Goal: Task Accomplishment & Management: Use online tool/utility

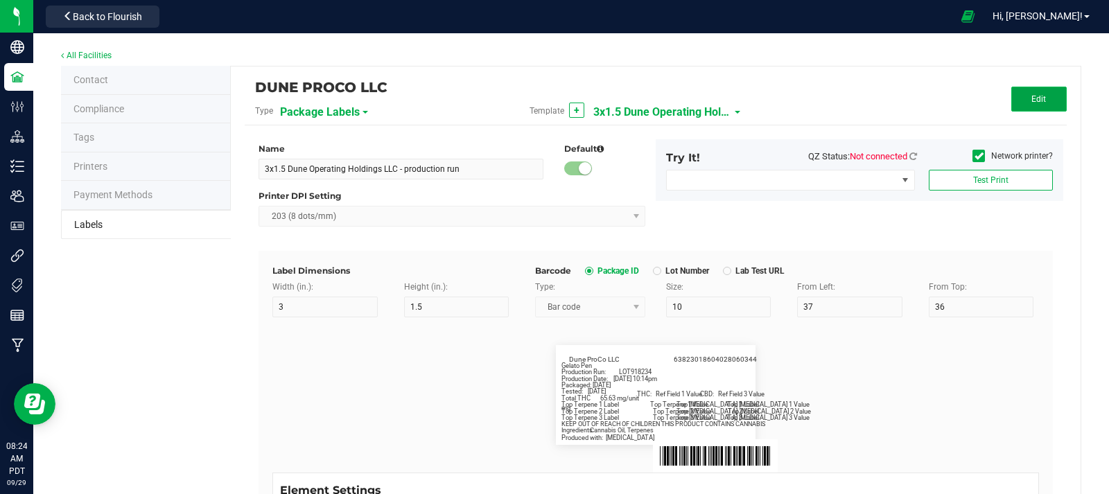
click at [1038, 105] on button "Edit" at bounding box center [1038, 99] width 55 height 25
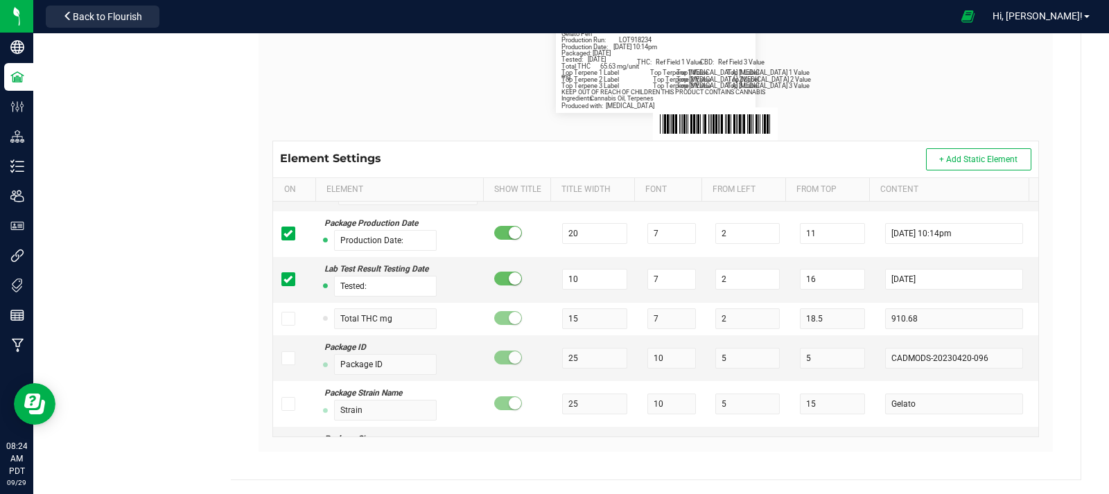
scroll to position [4582, 0]
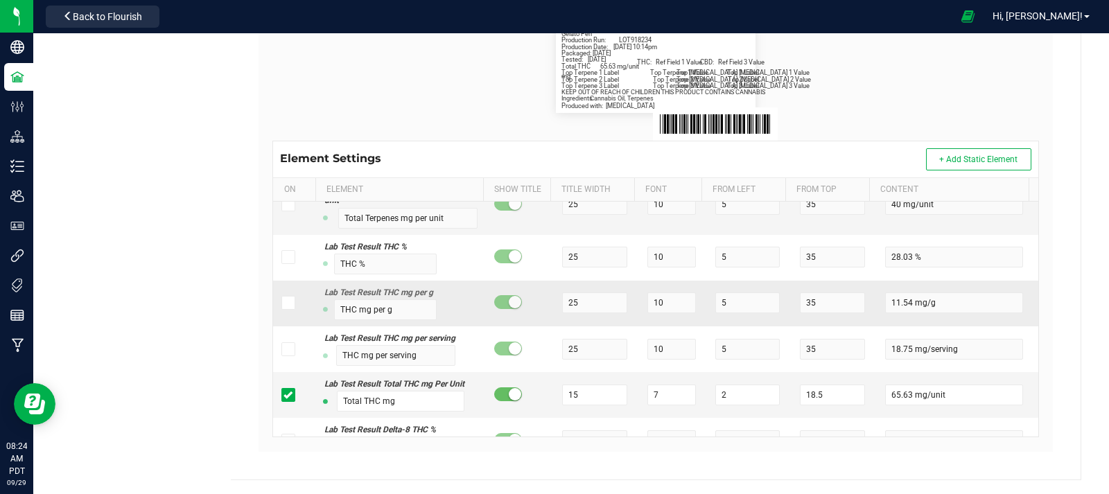
click at [275, 326] on td at bounding box center [294, 304] width 42 height 46
click at [283, 303] on icon at bounding box center [287, 303] width 9 height 0
click at [0, 0] on input "checkbox" at bounding box center [0, 0] width 0 height 0
click at [940, 313] on input "11.54 mg/g" at bounding box center [954, 303] width 138 height 21
click at [290, 310] on span at bounding box center [288, 303] width 14 height 14
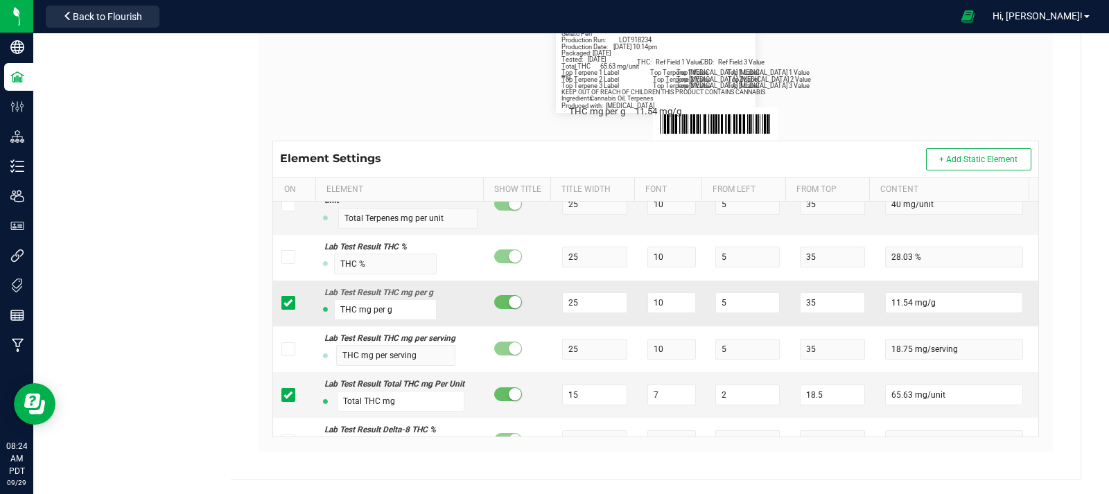
click at [286, 303] on icon at bounding box center [287, 303] width 9 height 0
click at [0, 0] on input "checkbox" at bounding box center [0, 0] width 0 height 0
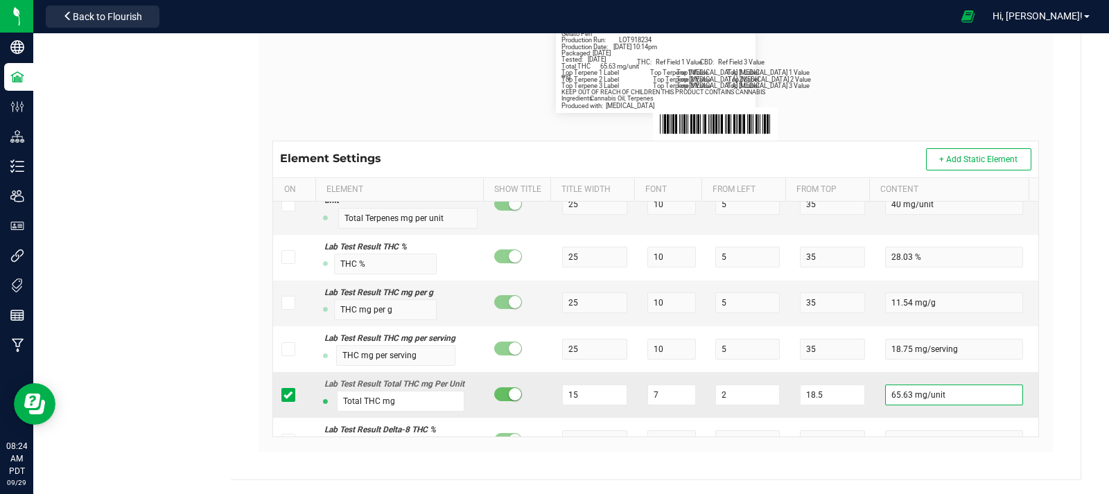
click at [981, 405] on input "65.63 mg/unit" at bounding box center [954, 395] width 138 height 21
type input "6"
click at [1096, 269] on div "All Facilities Contact Compliance Tags Printers Payment Methods Labels DUNE PRO…" at bounding box center [571, 97] width 1076 height 793
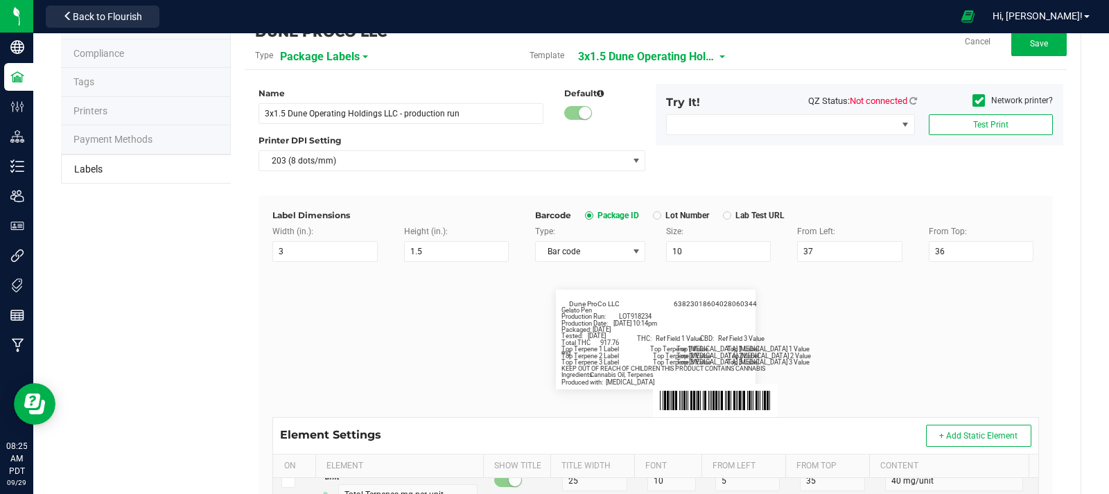
scroll to position [0, 0]
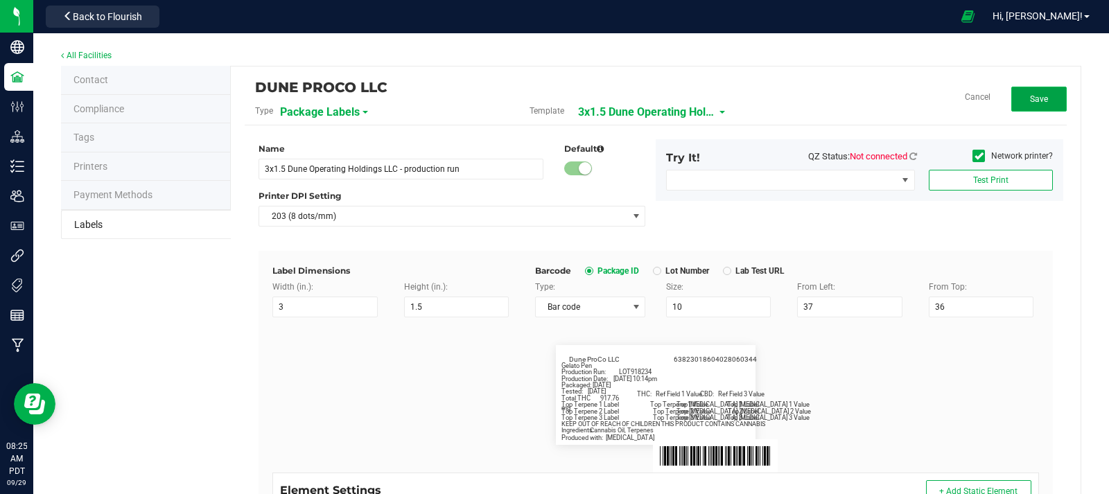
click at [1030, 97] on span "Save" at bounding box center [1039, 99] width 18 height 10
click at [1011, 94] on button "Edit" at bounding box center [1038, 99] width 55 height 25
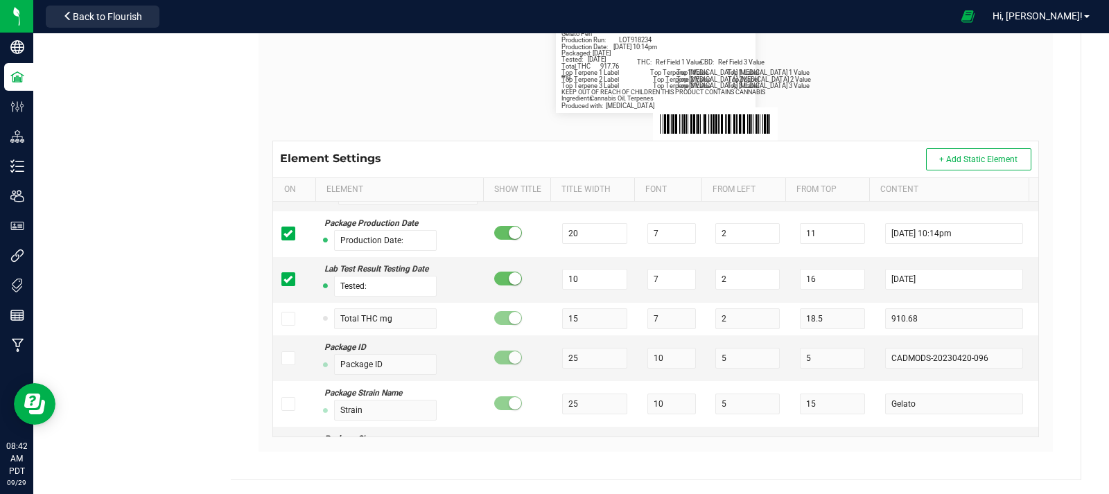
scroll to position [4582, 0]
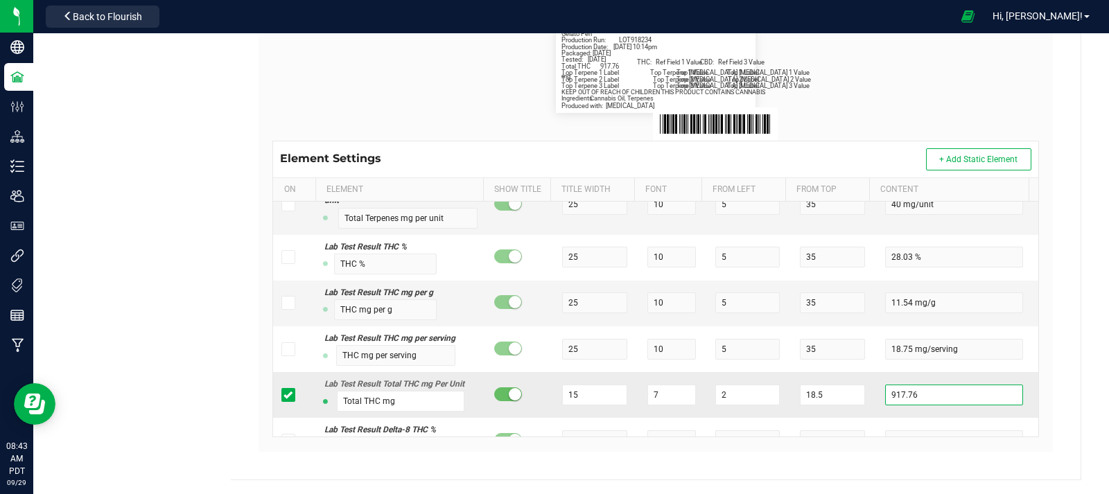
click at [938, 405] on input "917.76" at bounding box center [954, 395] width 138 height 21
type input "9"
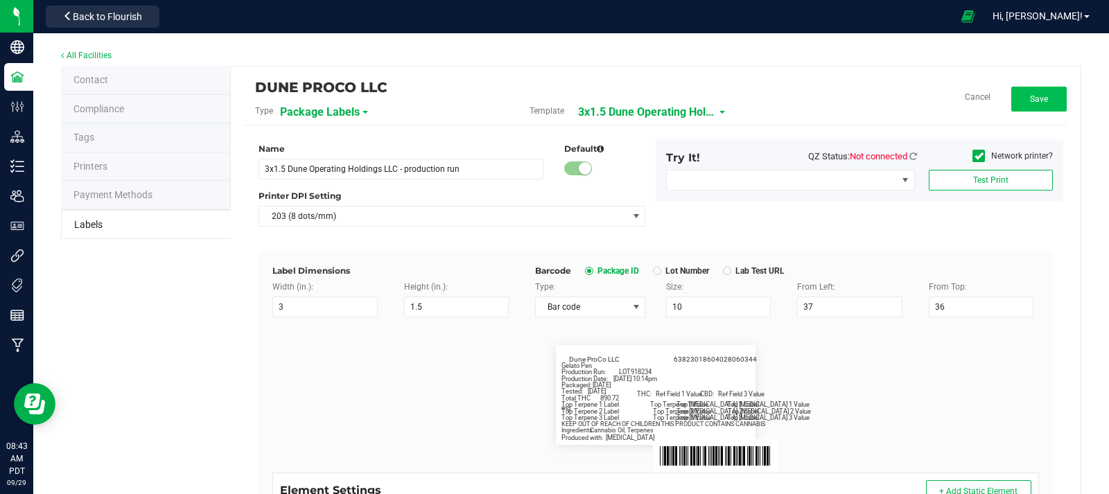
type input "890.72"
click at [1031, 101] on span "Save" at bounding box center [1039, 99] width 18 height 10
click at [1020, 96] on button "Edit" at bounding box center [1038, 99] width 55 height 25
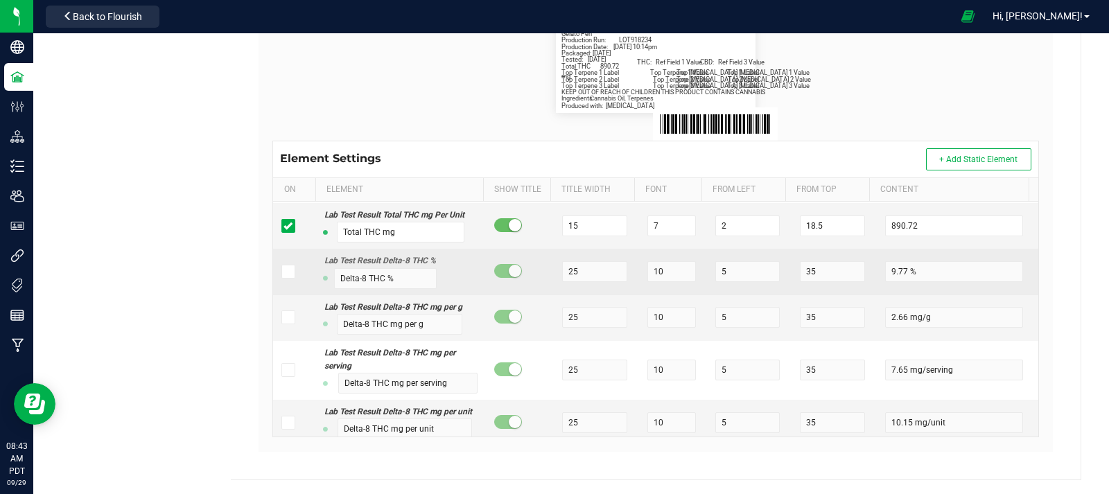
scroll to position [4751, 0]
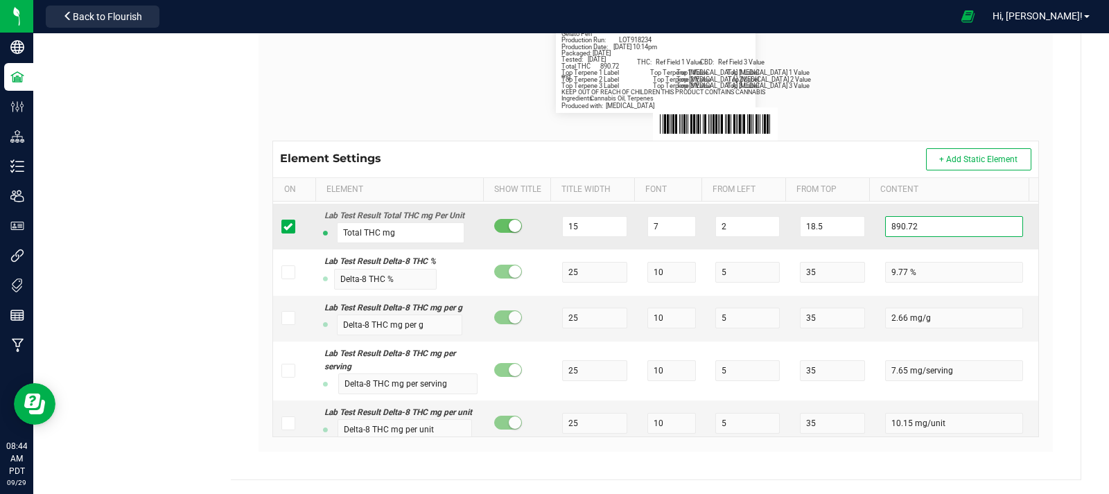
click at [918, 237] on input "890.72" at bounding box center [954, 226] width 138 height 21
click at [289, 227] on icon at bounding box center [287, 227] width 9 height 0
click at [0, 0] on input "checkbox" at bounding box center [0, 0] width 0 height 0
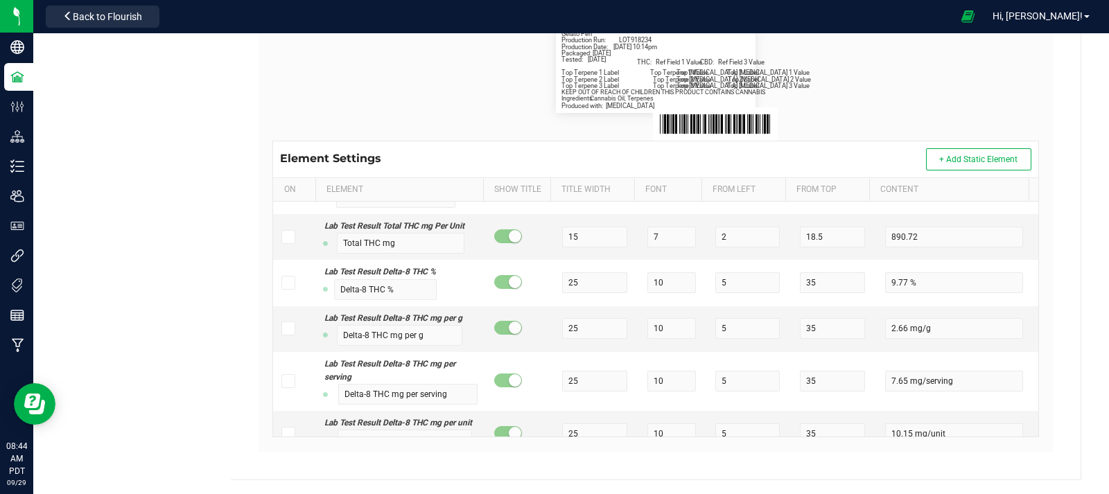
scroll to position [4600, 0]
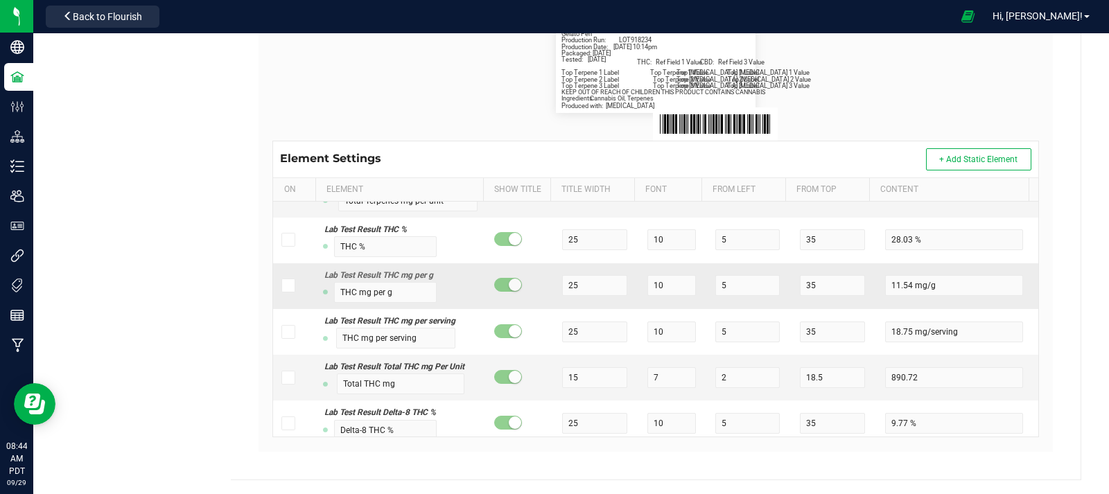
click at [286, 286] on icon at bounding box center [287, 286] width 9 height 0
click at [0, 0] on input "checkbox" at bounding box center [0, 0] width 0 height 0
click at [285, 293] on span at bounding box center [288, 286] width 14 height 14
click at [0, 0] on input "checkbox" at bounding box center [0, 0] width 0 height 0
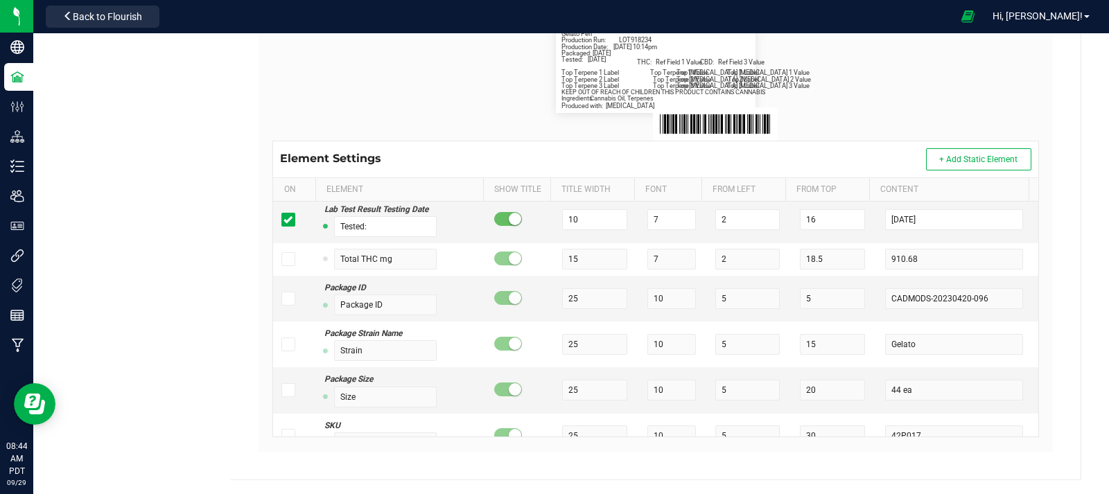
scroll to position [1072, 0]
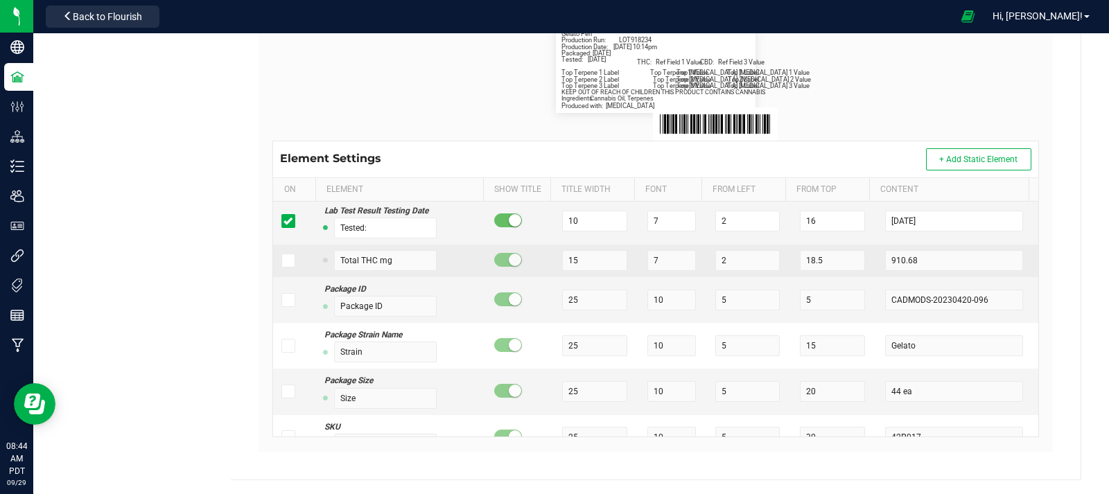
click at [286, 261] on icon at bounding box center [287, 261] width 9 height 0
click at [0, 0] on input "checkbox" at bounding box center [0, 0] width 0 height 0
click at [947, 259] on input "910.68" at bounding box center [954, 260] width 138 height 21
type input "9"
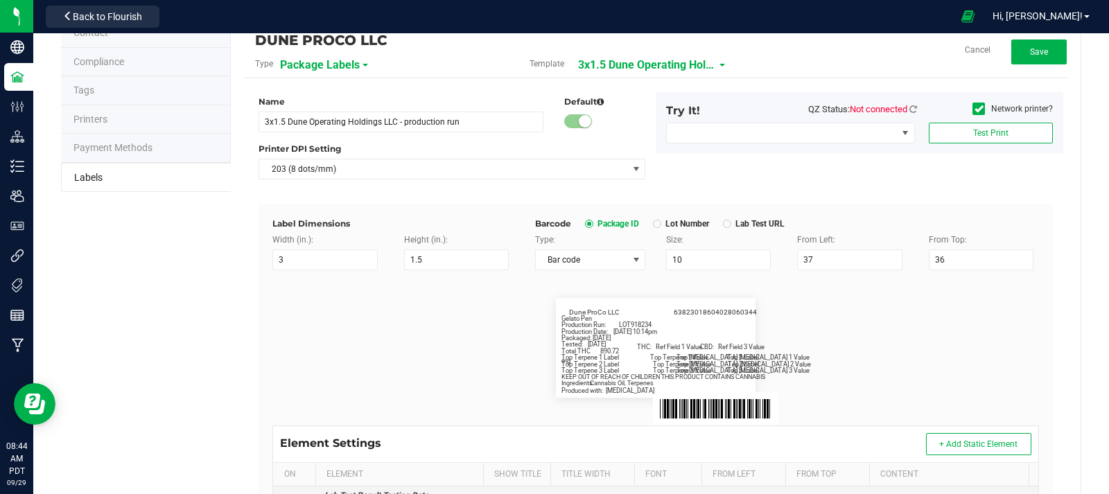
scroll to position [0, 0]
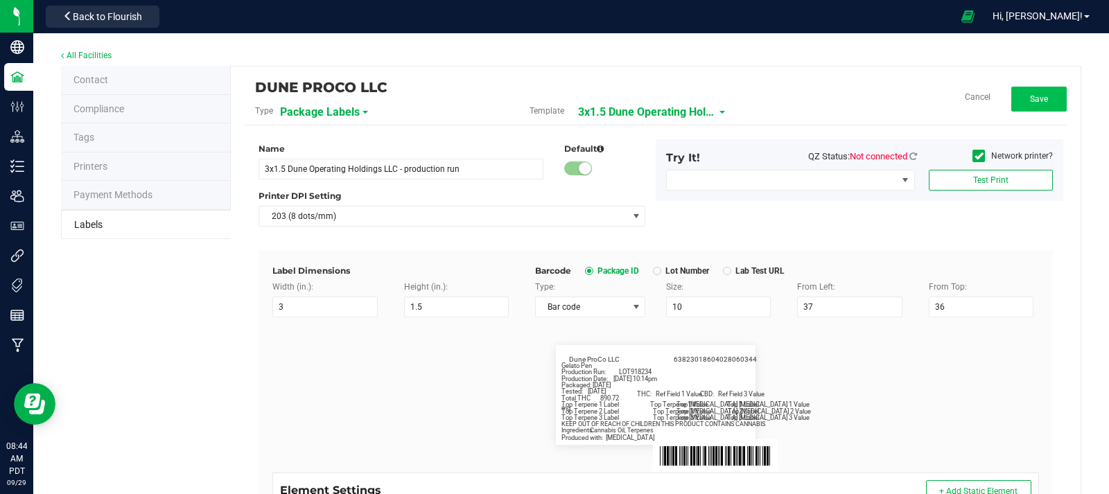
type input "890.72"
click at [1030, 103] on span "Save" at bounding box center [1039, 99] width 18 height 10
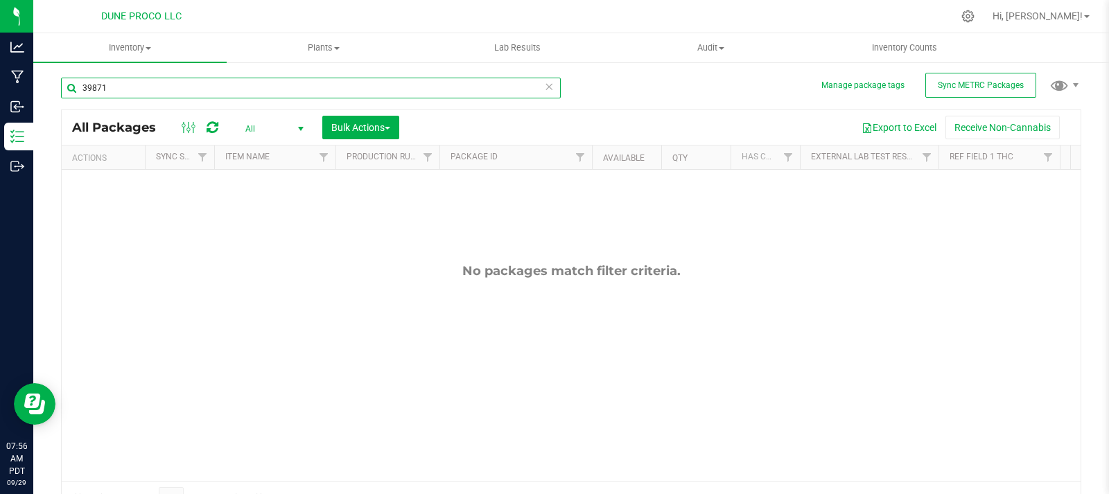
click at [383, 82] on input "39871" at bounding box center [311, 88] width 500 height 21
type input "3"
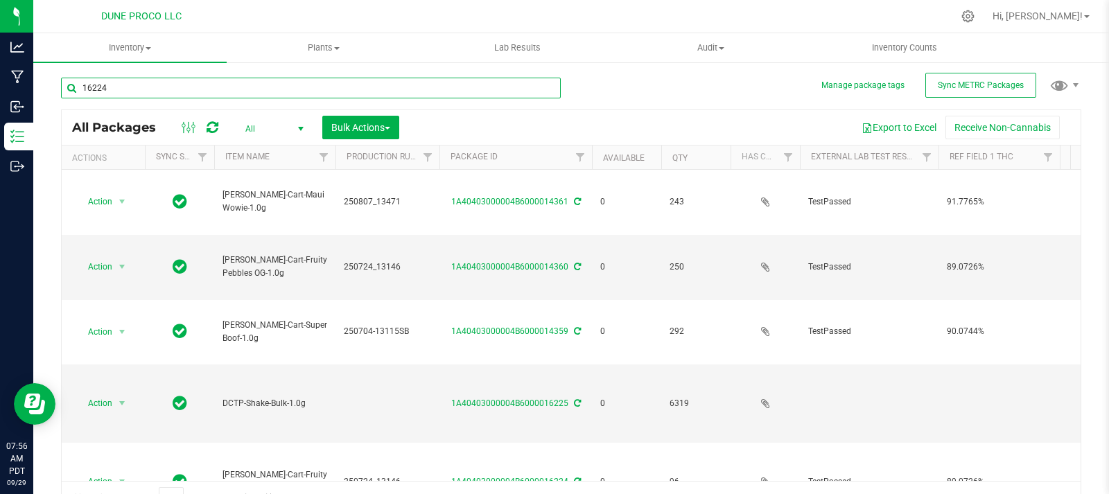
type input "16224"
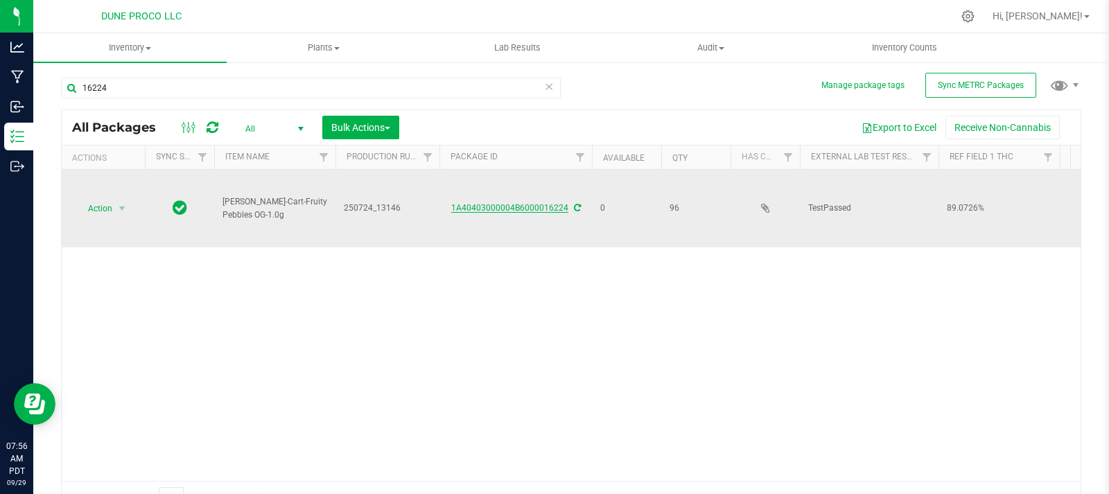
click at [488, 203] on link "1A40403000004B6000016224" at bounding box center [509, 208] width 117 height 10
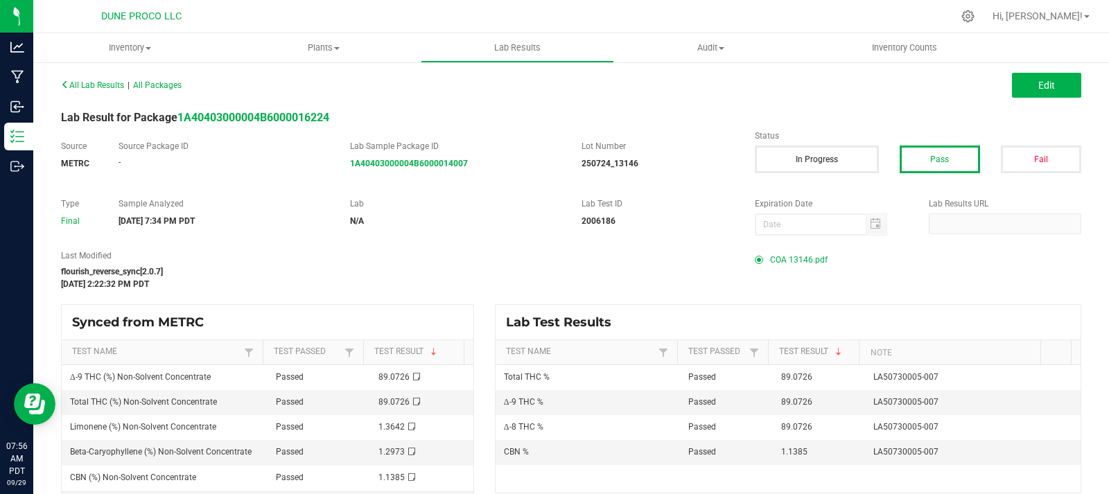
click at [800, 257] on span "COA 13146.pdf" at bounding box center [799, 260] width 58 height 21
click at [788, 257] on span "COA 13146.pdf" at bounding box center [799, 260] width 58 height 21
click at [776, 258] on span "COA 13146.pdf" at bounding box center [799, 260] width 58 height 21
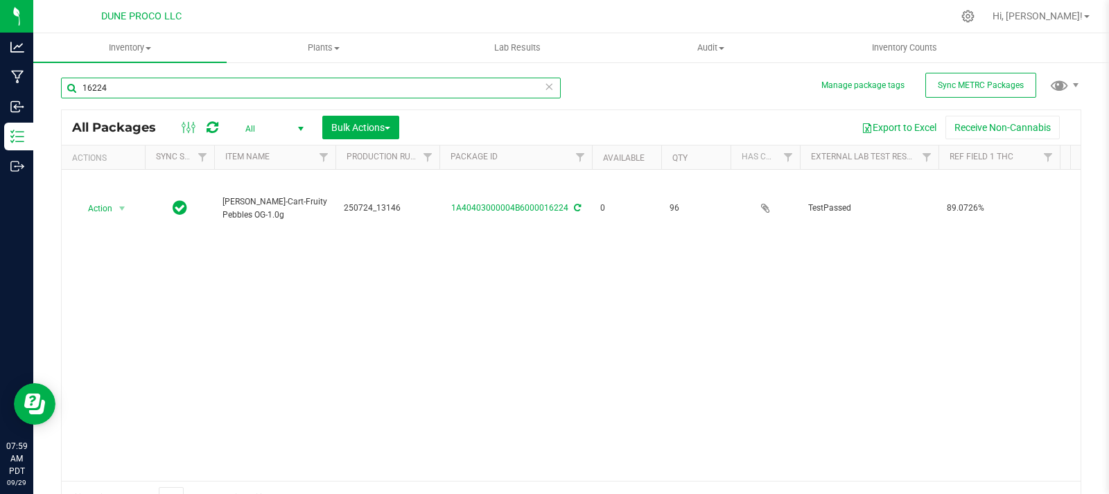
click at [302, 80] on input "16224" at bounding box center [311, 88] width 500 height 21
type input "16221"
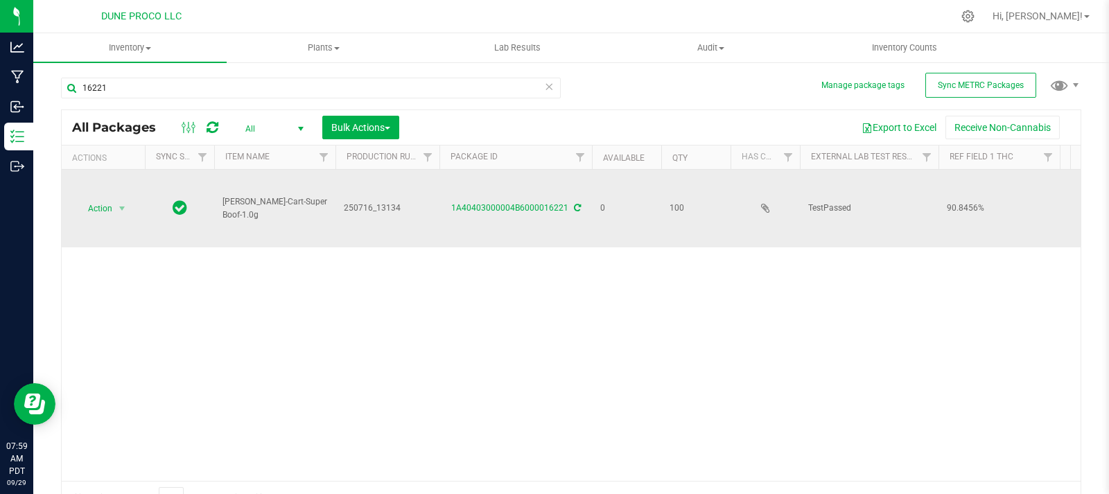
click at [550, 202] on div "1A40403000004B6000016221" at bounding box center [515, 208] width 157 height 13
click at [547, 203] on link "1A40403000004B6000016221" at bounding box center [509, 208] width 117 height 10
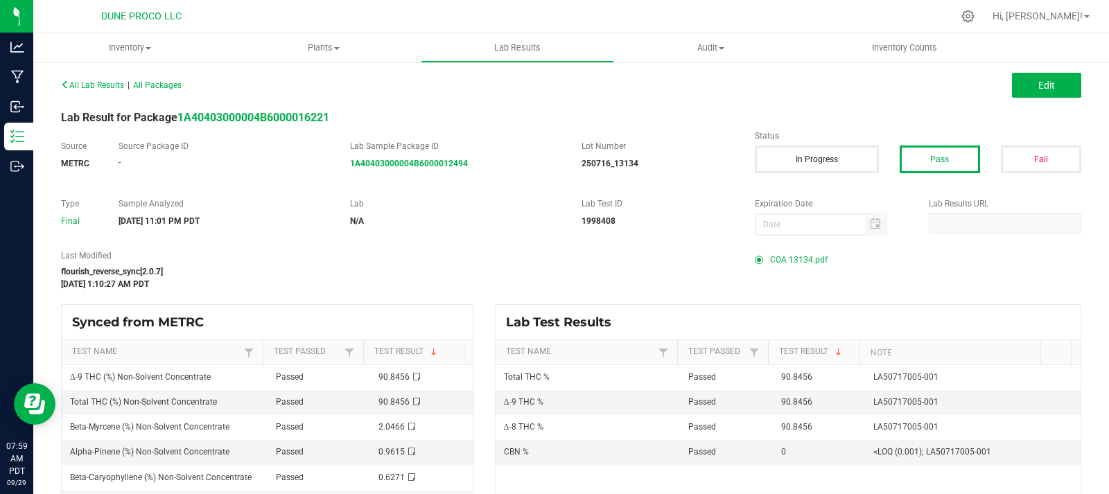
click at [797, 257] on span "COA 13134.pdf" at bounding box center [799, 260] width 58 height 21
click at [776, 255] on span "COA 13134.pdf" at bounding box center [799, 260] width 58 height 21
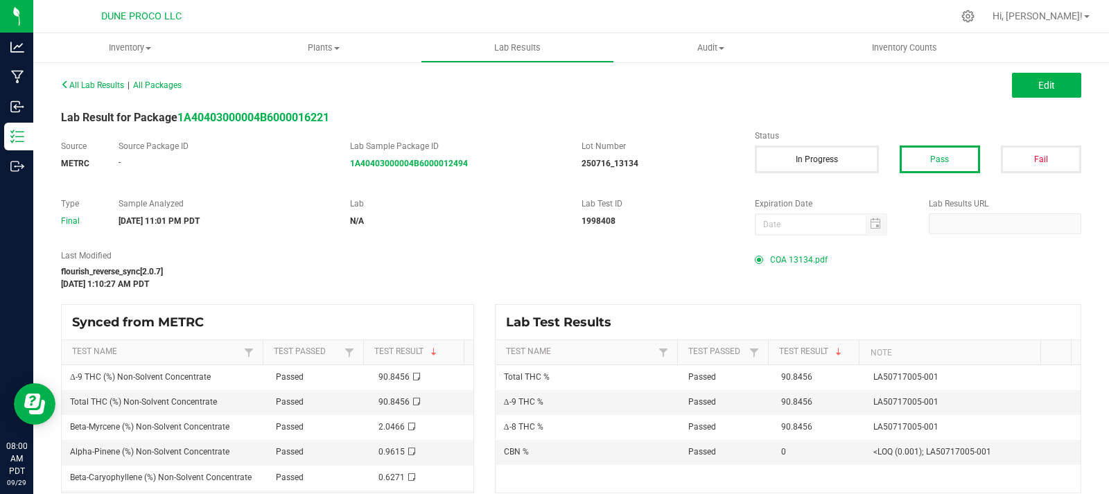
click at [776, 255] on span "COA 13134.pdf" at bounding box center [799, 260] width 58 height 21
click at [780, 265] on span "COA 13134.pdf" at bounding box center [799, 260] width 58 height 21
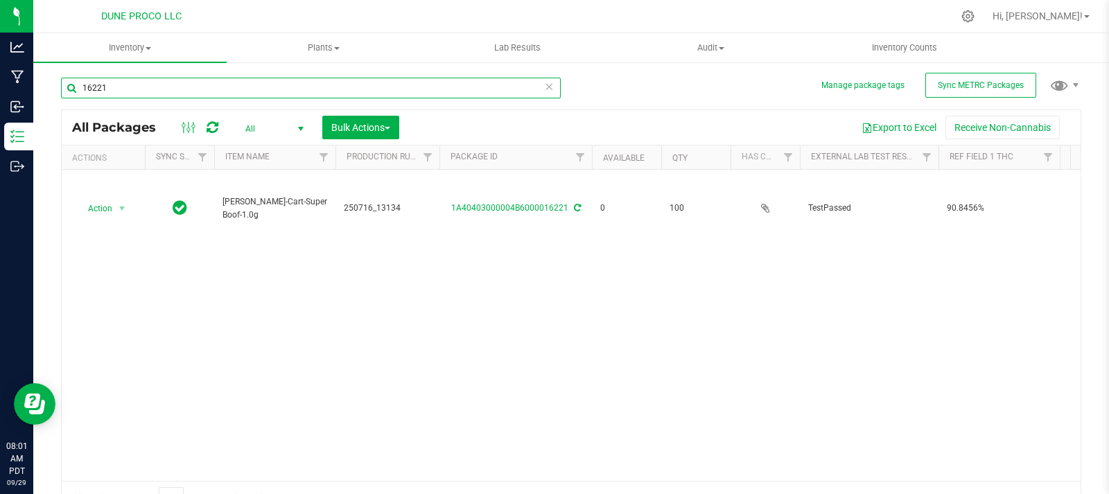
click at [326, 82] on input "16221" at bounding box center [311, 88] width 500 height 21
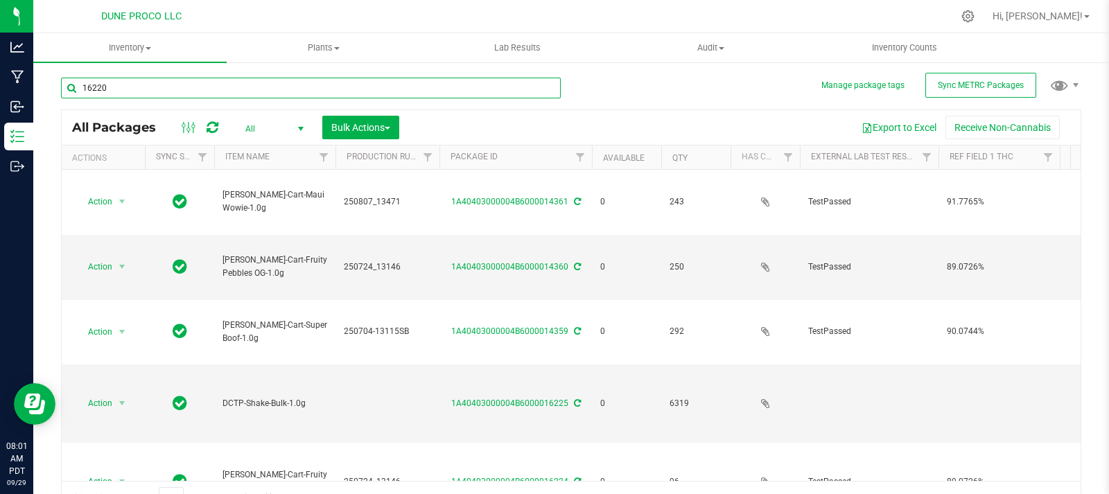
type input "16220"
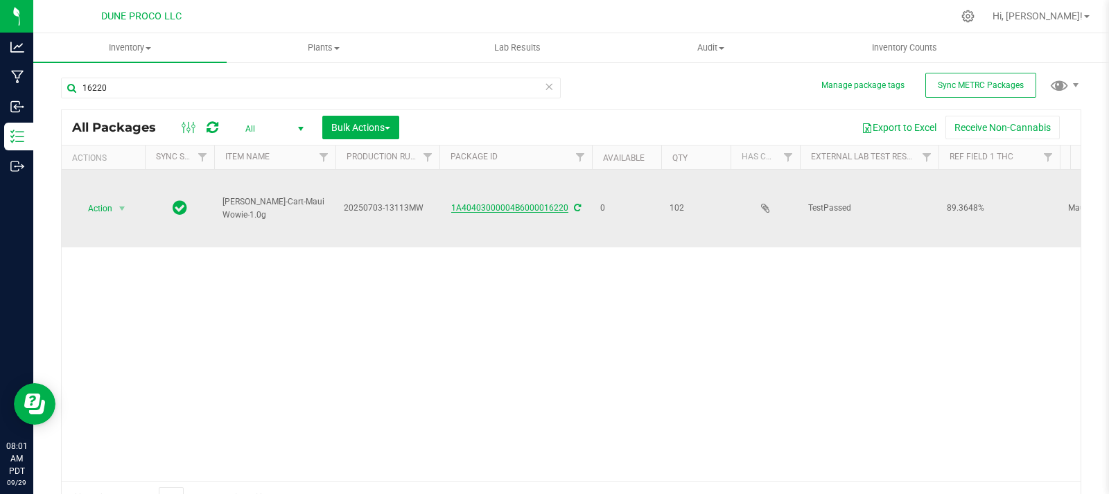
click at [495, 203] on link "1A40403000004B6000016220" at bounding box center [509, 208] width 117 height 10
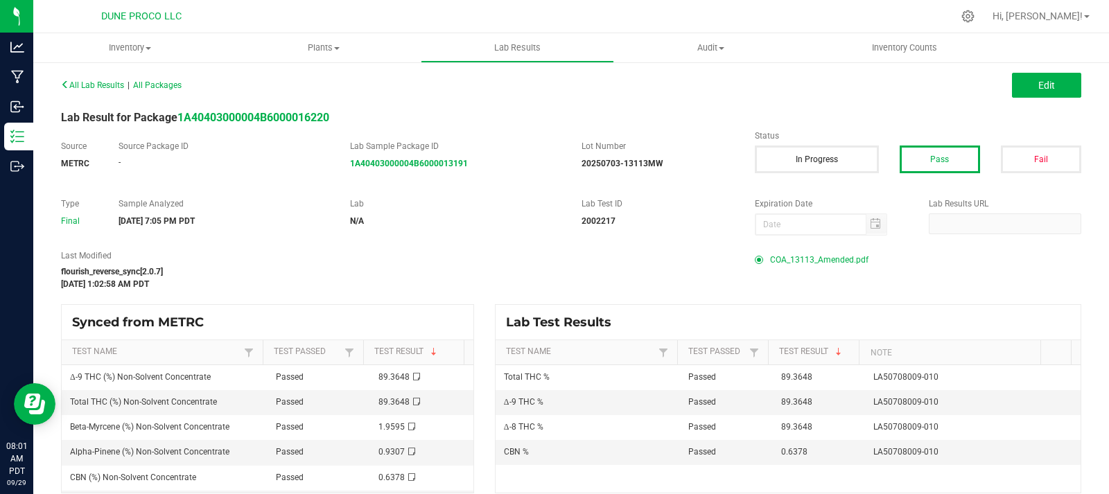
click at [826, 260] on span "COA_13113_Amended.pdf" at bounding box center [819, 260] width 98 height 21
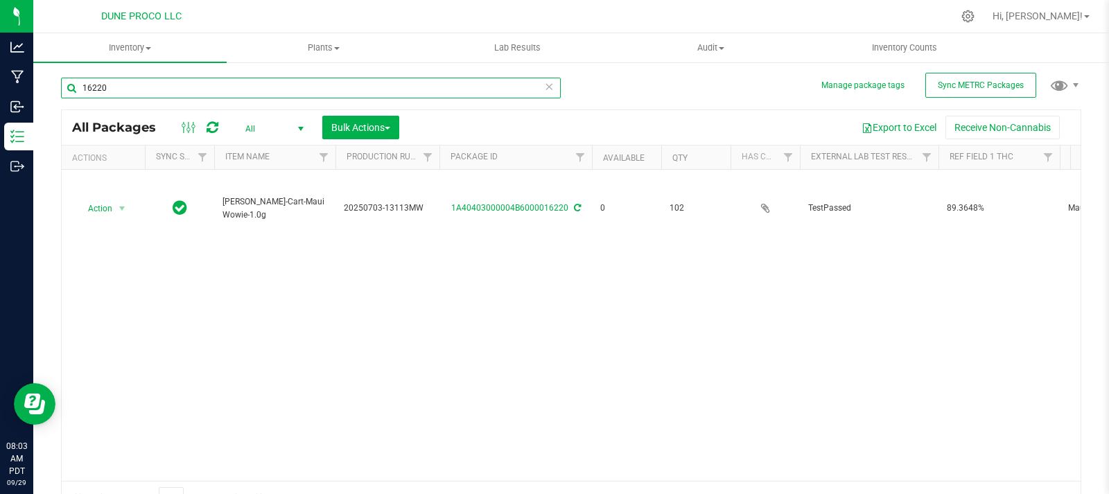
click at [299, 88] on input "16220" at bounding box center [311, 88] width 500 height 21
type input "16223"
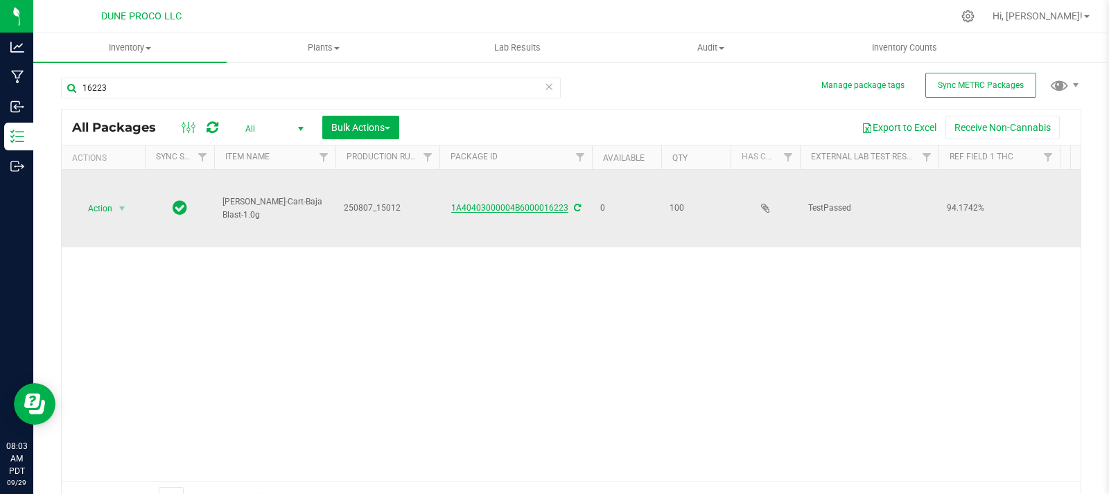
click at [516, 203] on link "1A40403000004B6000016223" at bounding box center [509, 208] width 117 height 10
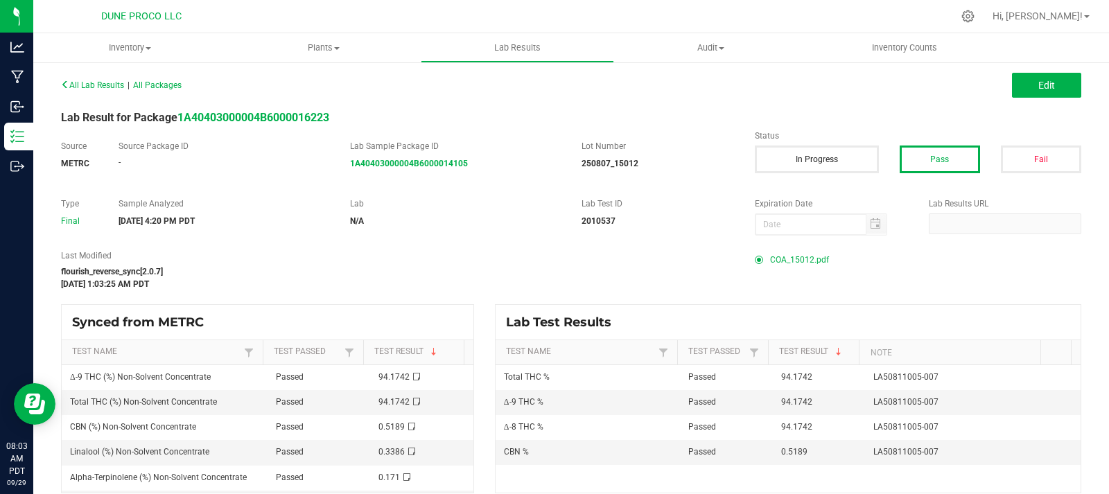
click at [796, 261] on span "COA_15012.pdf" at bounding box center [799, 260] width 59 height 21
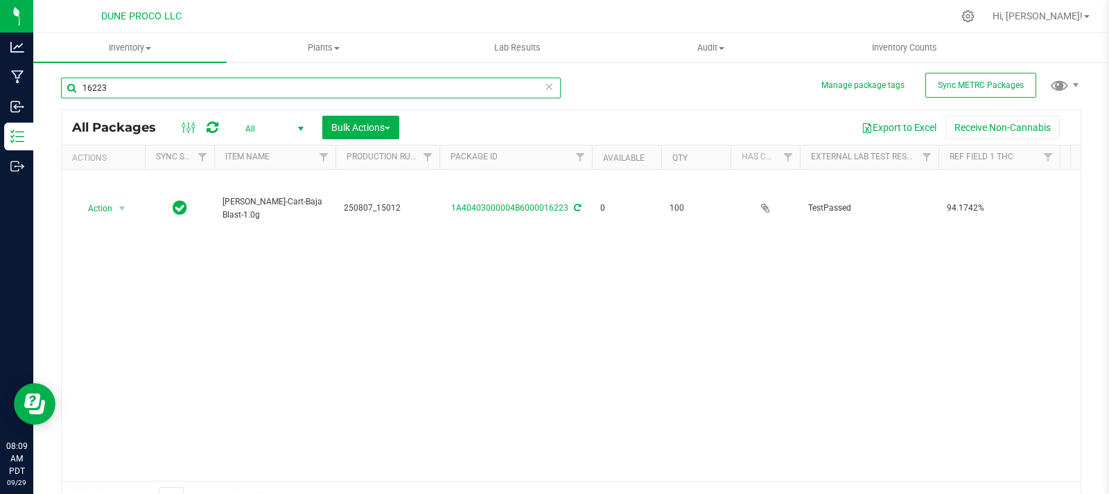
click at [186, 92] on input "16223" at bounding box center [311, 88] width 500 height 21
type input "16219"
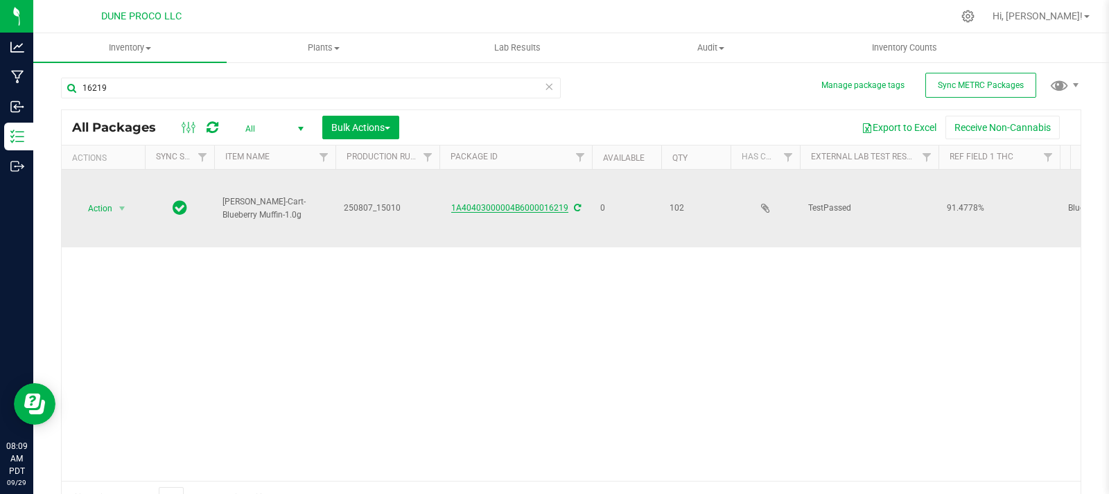
click at [516, 203] on link "1A40403000004B6000016219" at bounding box center [509, 208] width 117 height 10
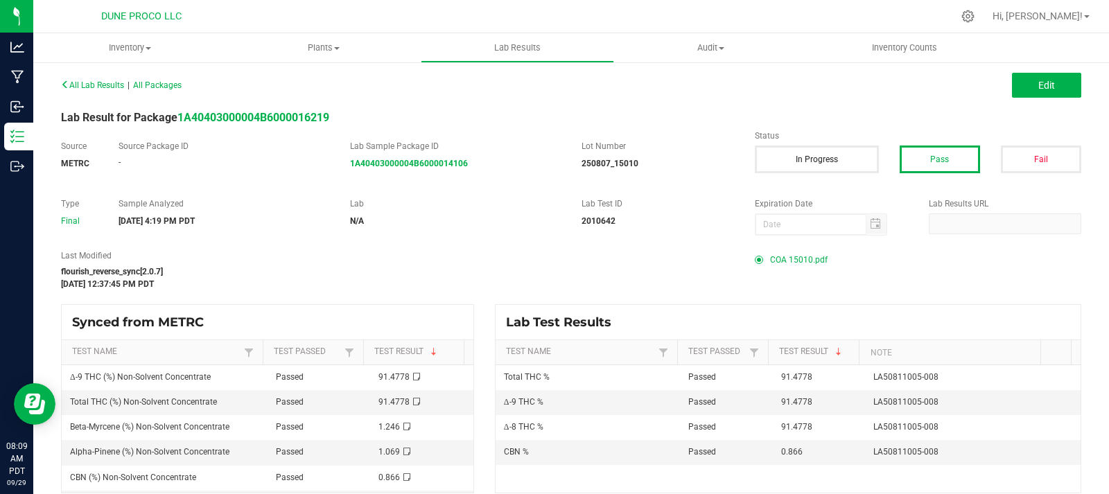
click at [788, 264] on span "COA 15010.pdf" at bounding box center [799, 260] width 58 height 21
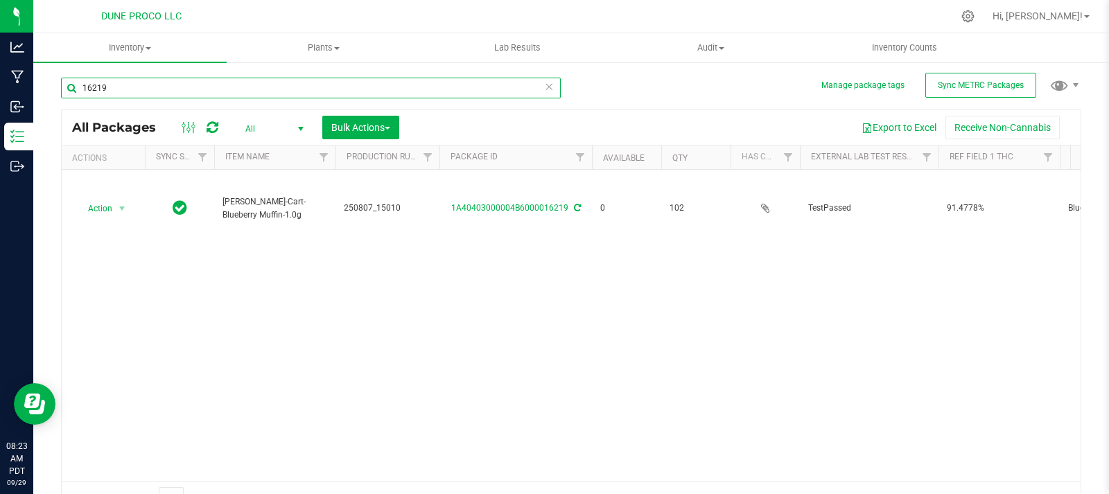
drag, startPoint x: 71, startPoint y: 11, endPoint x: 277, endPoint y: 90, distance: 219.9
click at [277, 90] on input "16219" at bounding box center [311, 88] width 500 height 21
type input "1"
type input "14361"
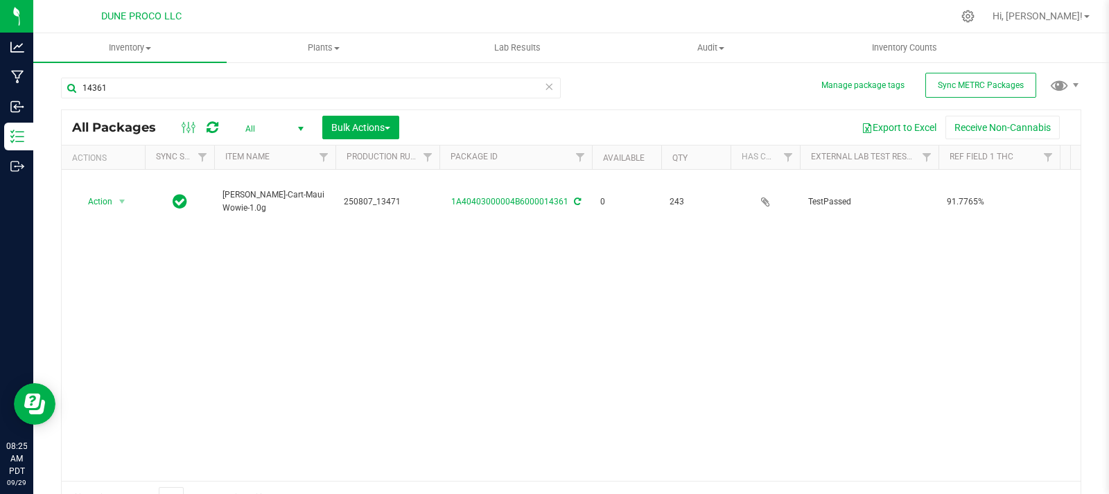
click at [215, 133] on icon at bounding box center [213, 128] width 12 height 14
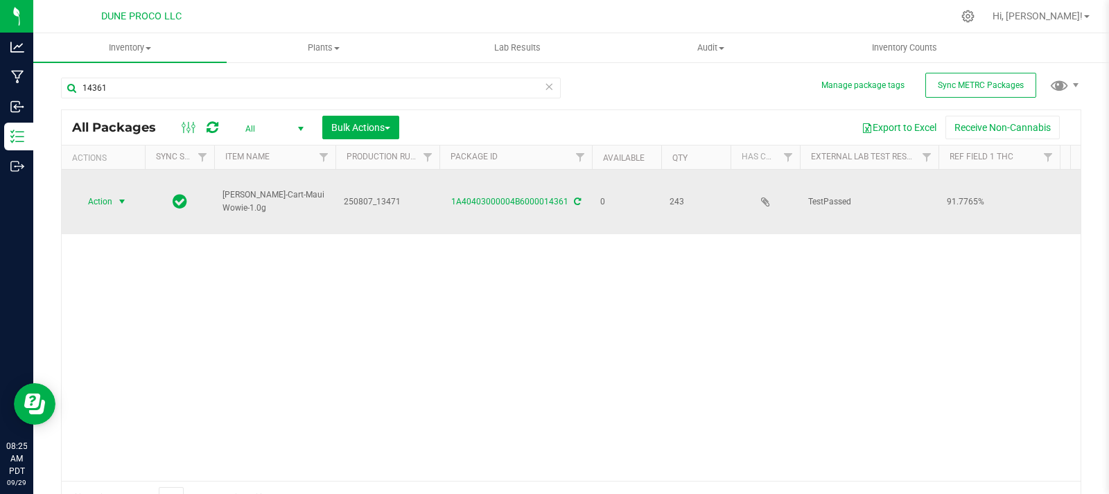
click at [107, 210] on span "Action" at bounding box center [94, 201] width 37 height 19
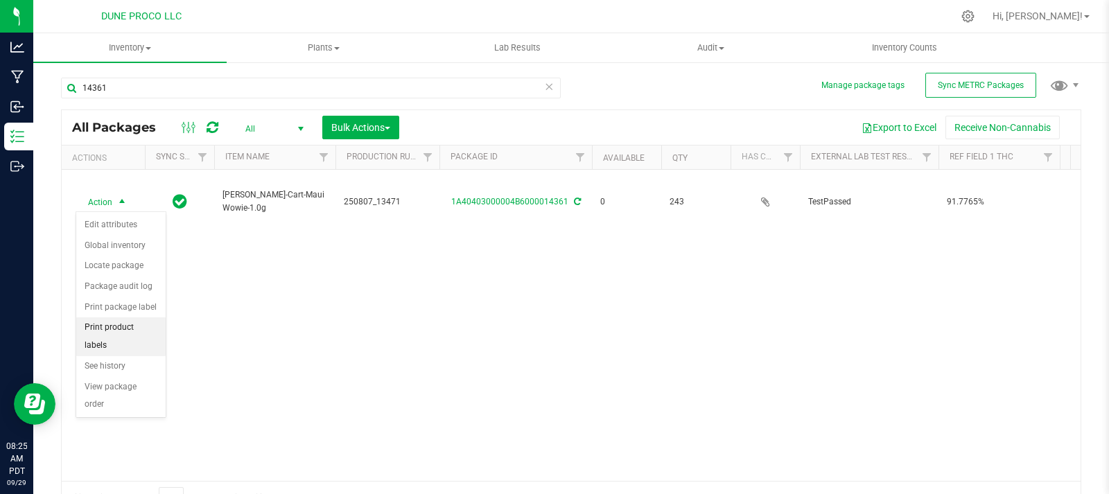
click at [146, 322] on li "Print product labels" at bounding box center [120, 336] width 89 height 38
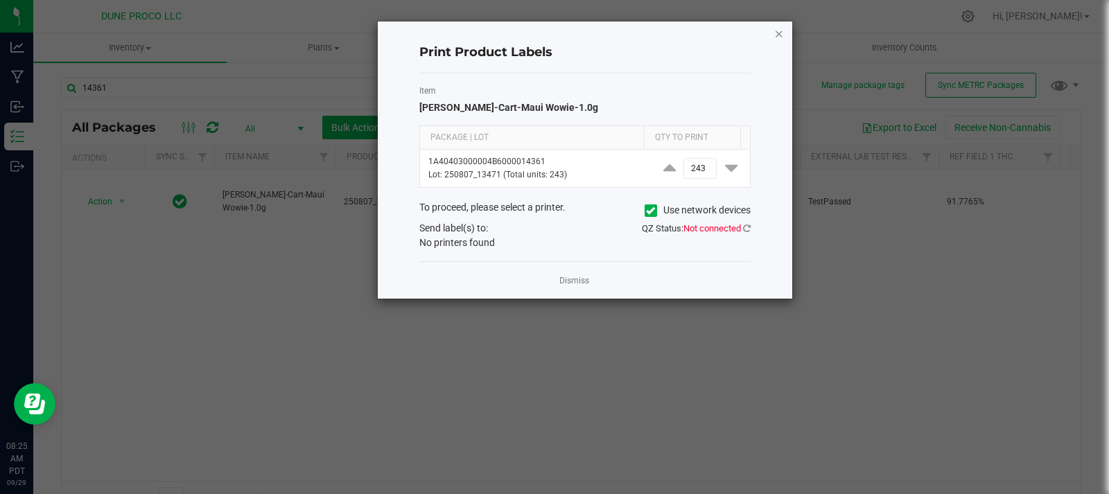
click at [780, 38] on icon "button" at bounding box center [779, 33] width 10 height 17
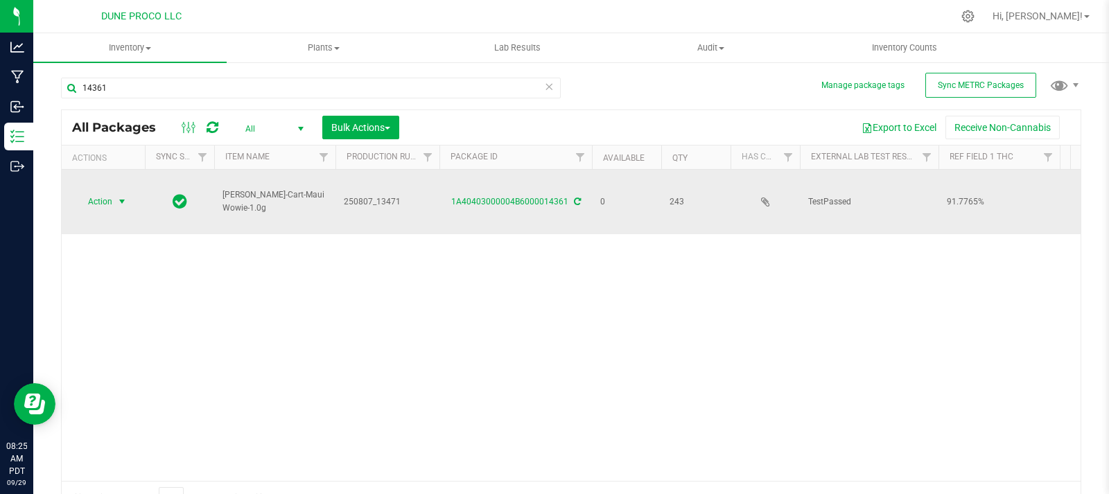
click at [116, 203] on span "select" at bounding box center [121, 201] width 11 height 11
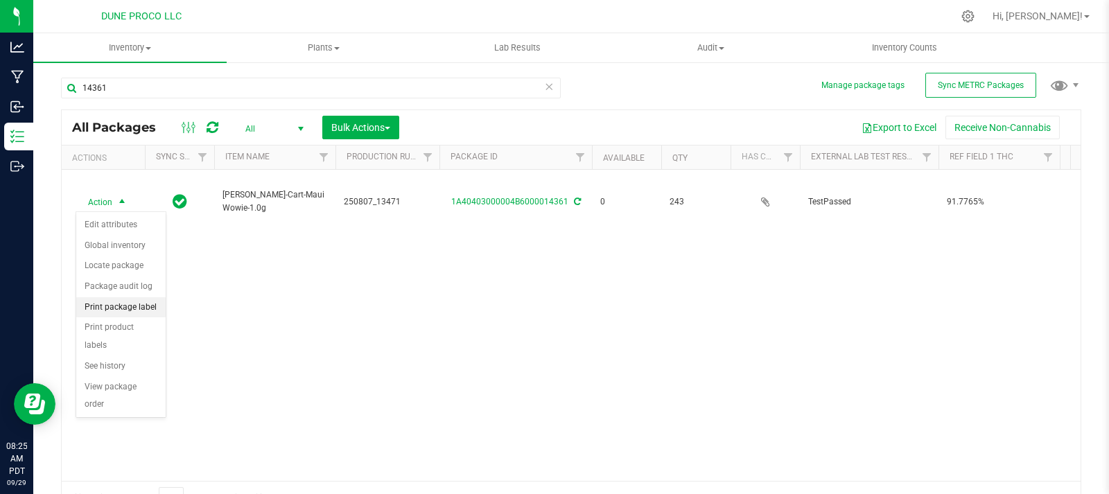
drag, startPoint x: 144, startPoint y: 311, endPoint x: 150, endPoint y: 304, distance: 9.9
click at [150, 304] on li "Print package label" at bounding box center [120, 307] width 89 height 21
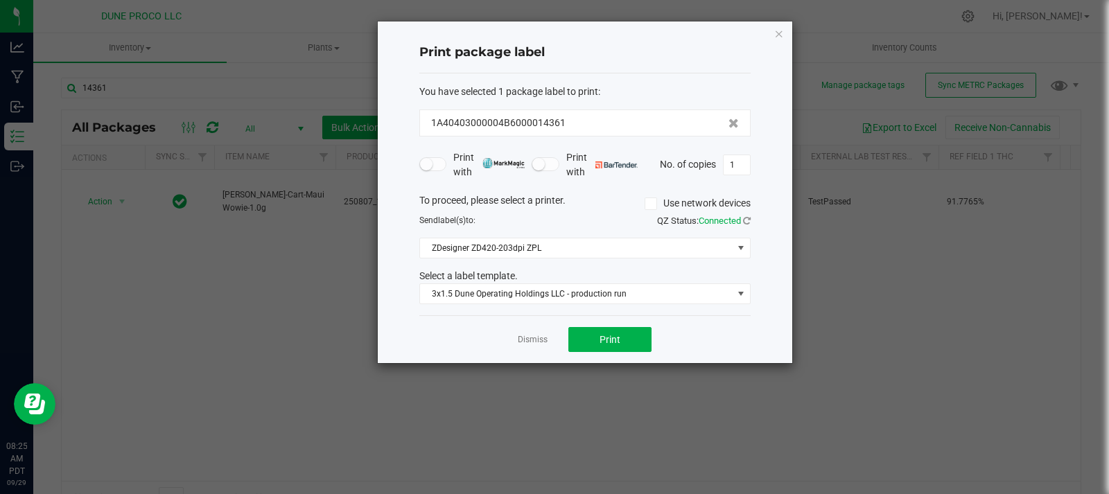
click at [628, 325] on div "Dismiss Print" at bounding box center [584, 339] width 331 height 48
click at [631, 338] on button "Print" at bounding box center [609, 339] width 83 height 25
click at [781, 28] on icon "button" at bounding box center [779, 33] width 10 height 17
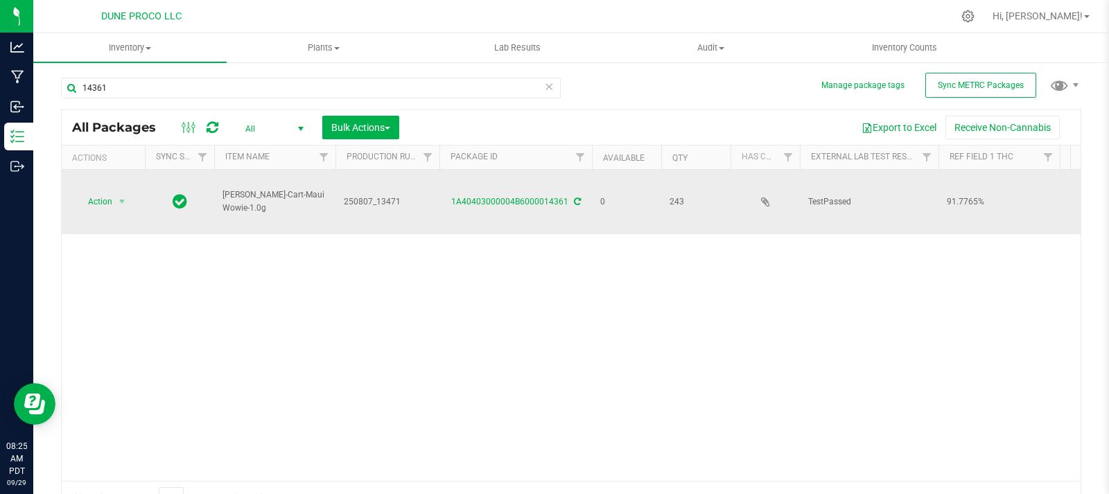
click at [539, 209] on div "1A40403000004B6000014361" at bounding box center [515, 201] width 157 height 13
click at [539, 207] on div "1A40403000004B6000014361" at bounding box center [515, 201] width 157 height 13
click at [536, 203] on link "1A40403000004B6000014361" at bounding box center [509, 202] width 117 height 10
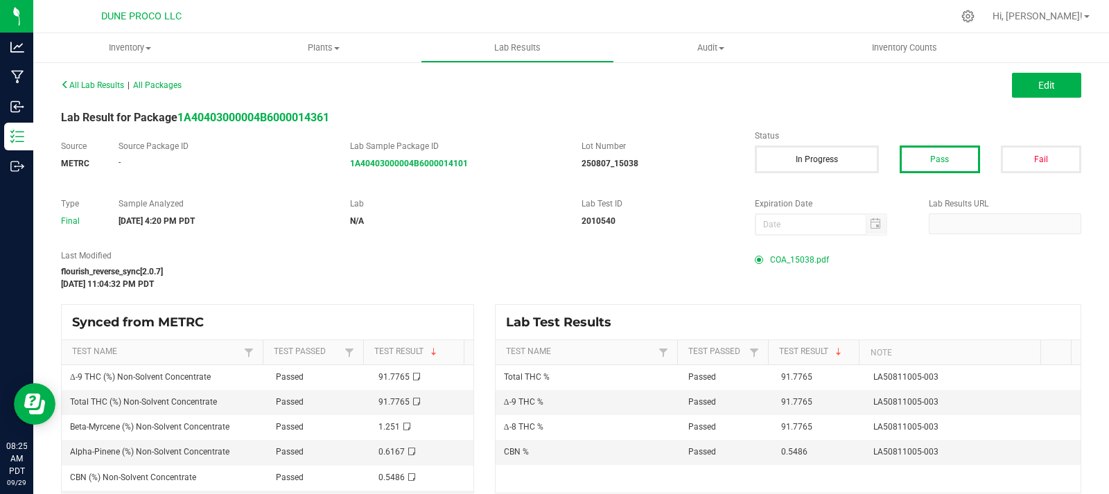
click at [778, 256] on span "COA_15038.pdf" at bounding box center [799, 260] width 59 height 21
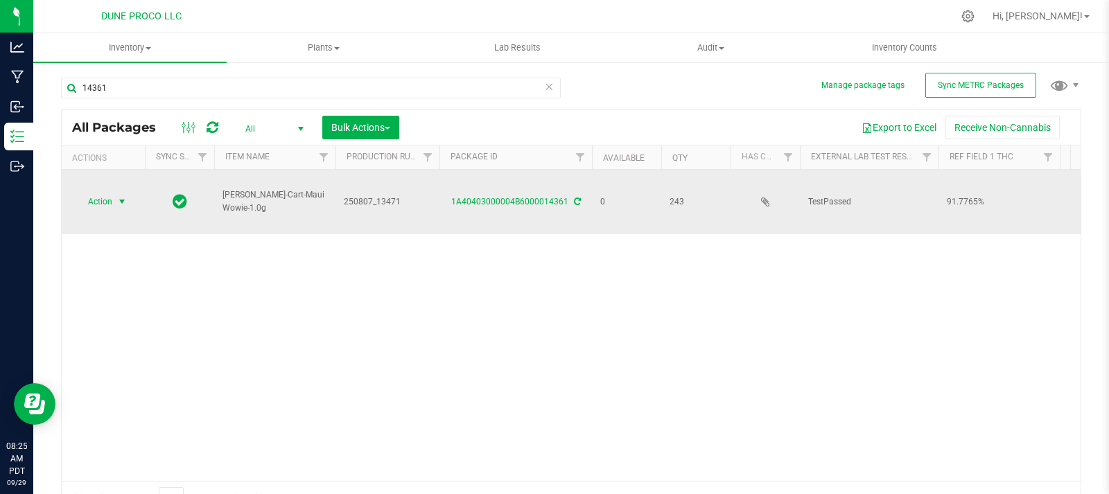
click at [100, 207] on span "Action" at bounding box center [94, 201] width 37 height 19
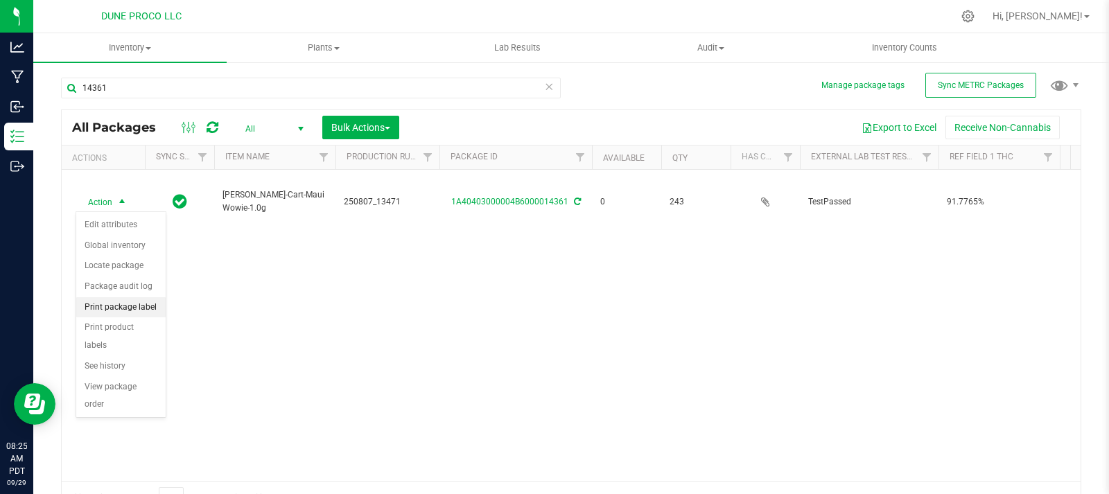
click at [137, 311] on li "Print package label" at bounding box center [120, 307] width 89 height 21
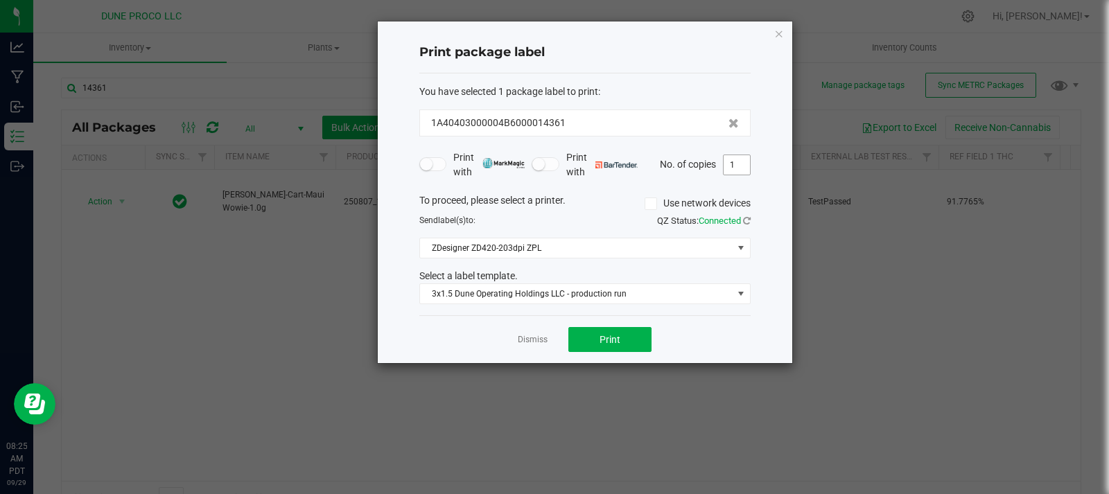
click at [740, 169] on input "1" at bounding box center [737, 164] width 26 height 19
type input "243"
click at [626, 342] on button "Print" at bounding box center [609, 339] width 83 height 25
click at [747, 167] on input "243" at bounding box center [737, 164] width 26 height 19
type input "1"
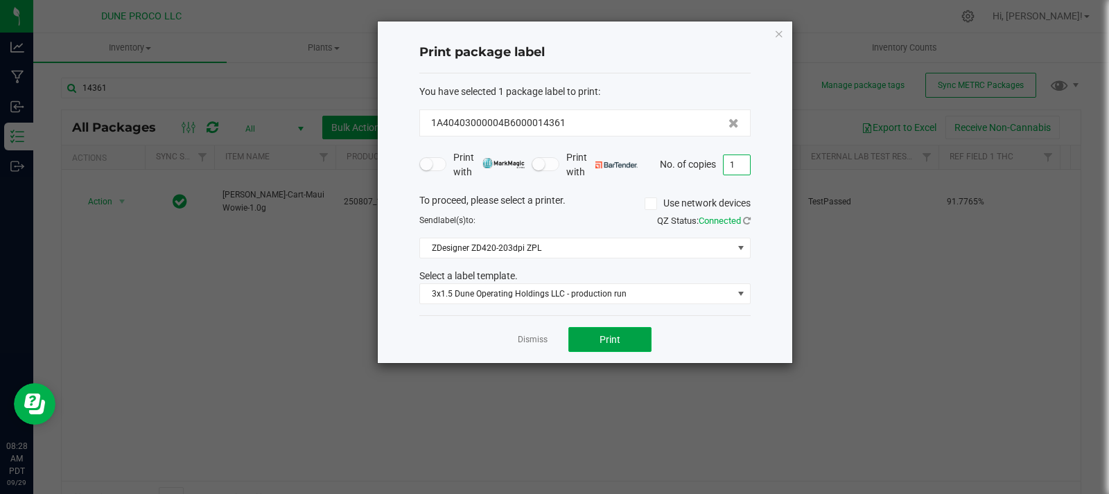
click at [643, 342] on button "Print" at bounding box center [609, 339] width 83 height 25
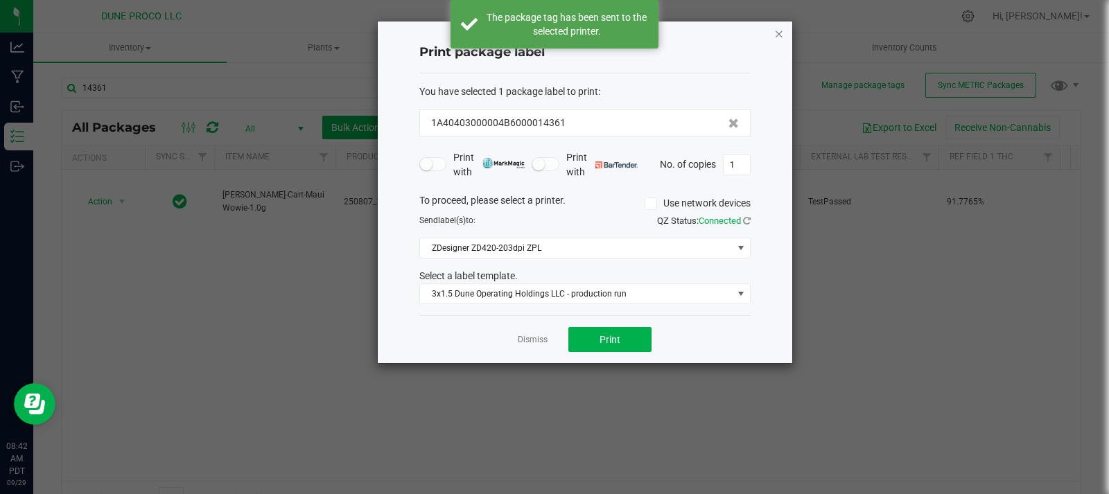
click at [778, 30] on icon "button" at bounding box center [779, 33] width 10 height 17
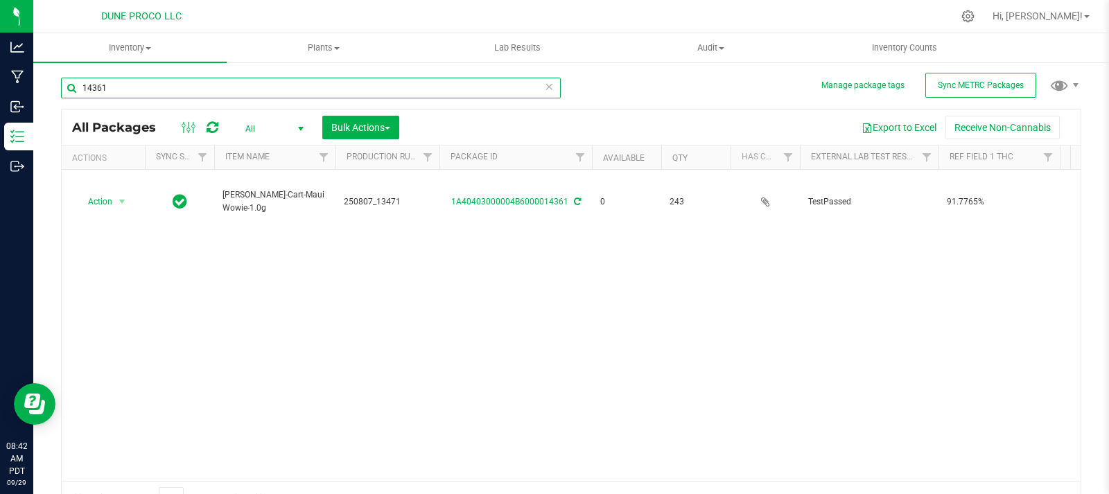
click at [271, 80] on input "14361" at bounding box center [311, 88] width 500 height 21
type input "1"
type input "14360"
click at [214, 132] on icon at bounding box center [213, 128] width 12 height 14
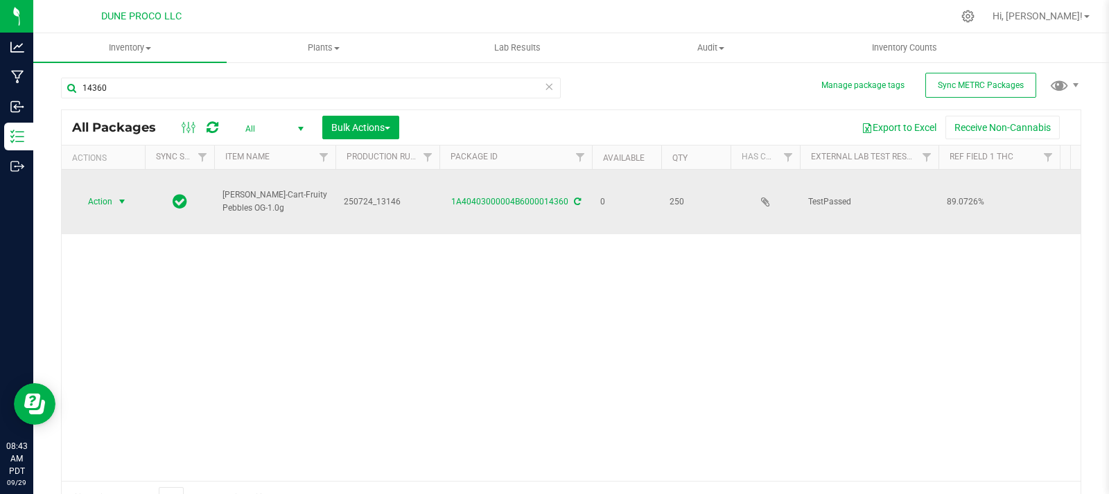
click at [109, 195] on span "Action" at bounding box center [94, 201] width 37 height 19
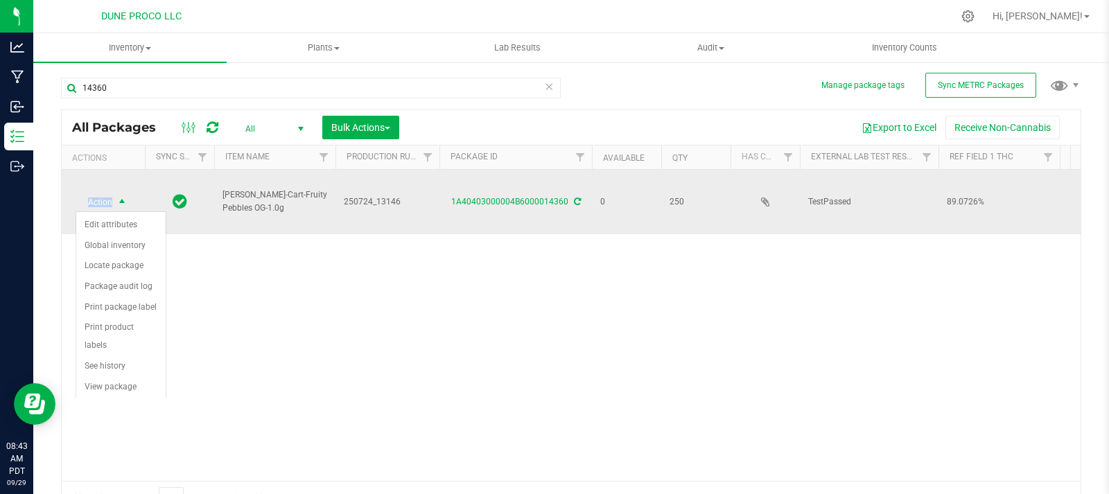
click at [109, 195] on span "Action" at bounding box center [94, 202] width 37 height 19
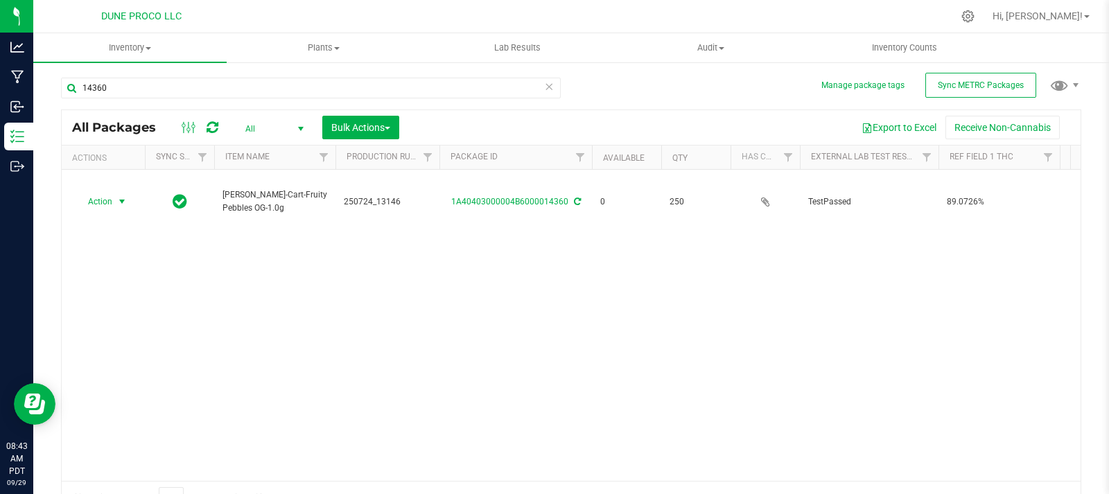
click at [234, 315] on div "Action Action Edit attributes Global inventory Locate package Package audit log…" at bounding box center [571, 325] width 1019 height 311
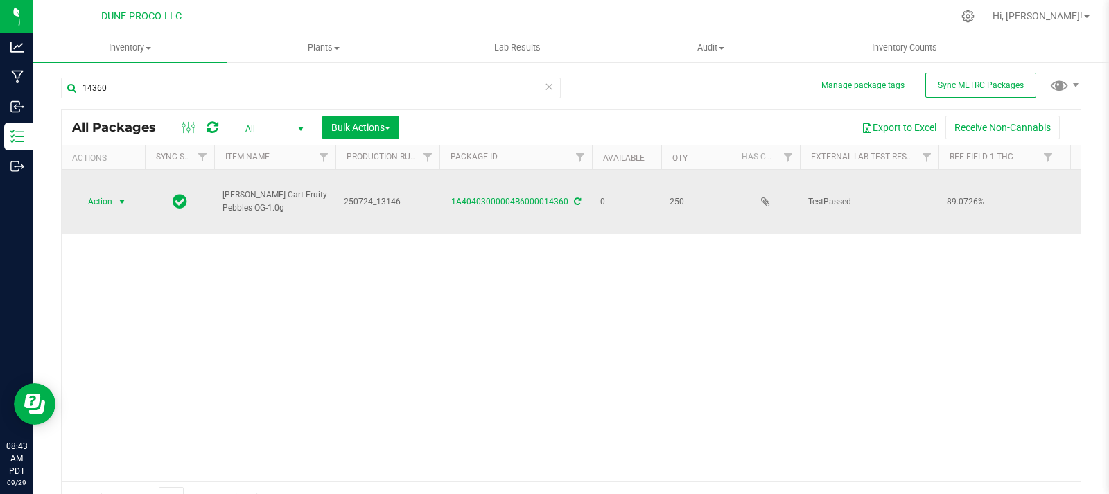
click at [103, 205] on span "Action" at bounding box center [94, 201] width 37 height 19
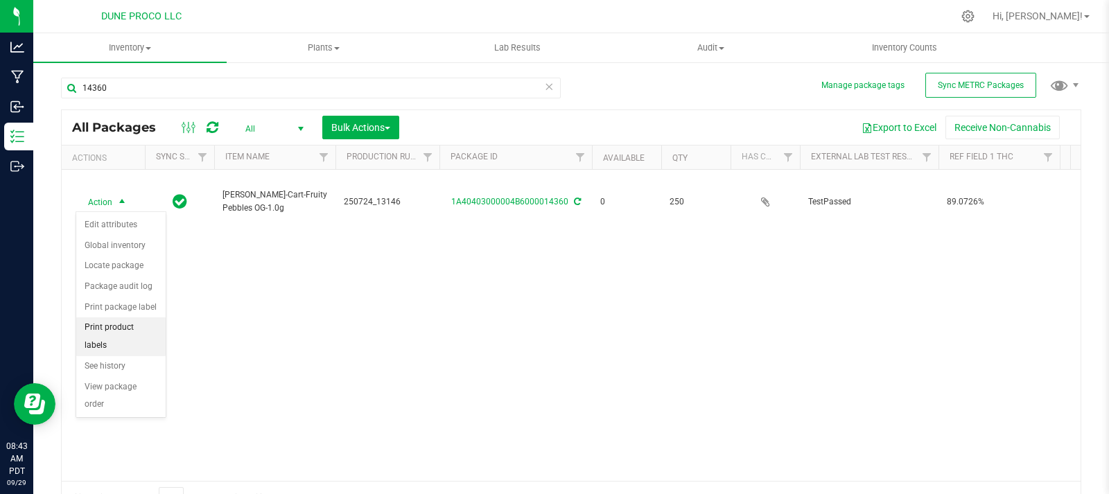
click at [142, 321] on li "Print product labels" at bounding box center [120, 336] width 89 height 38
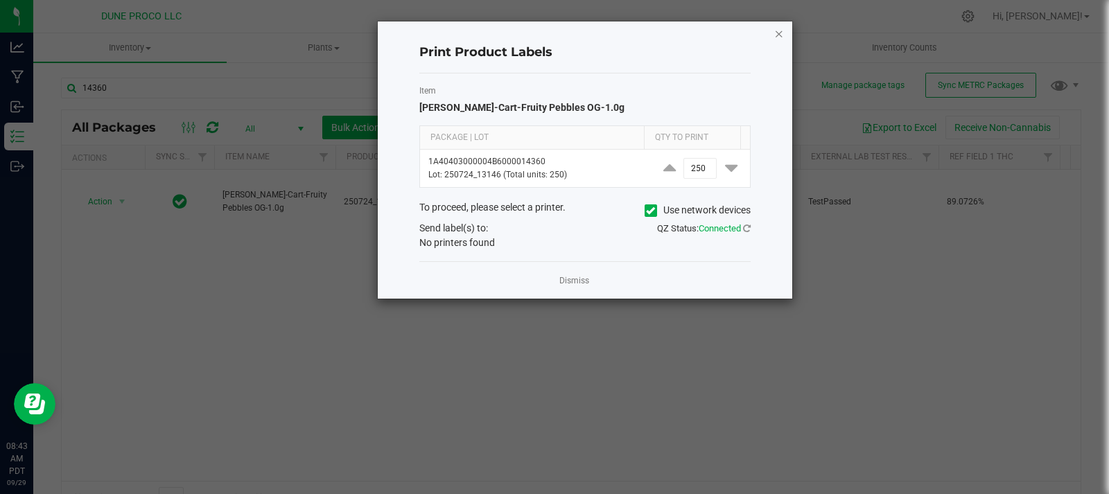
click at [783, 35] on icon "button" at bounding box center [779, 33] width 10 height 17
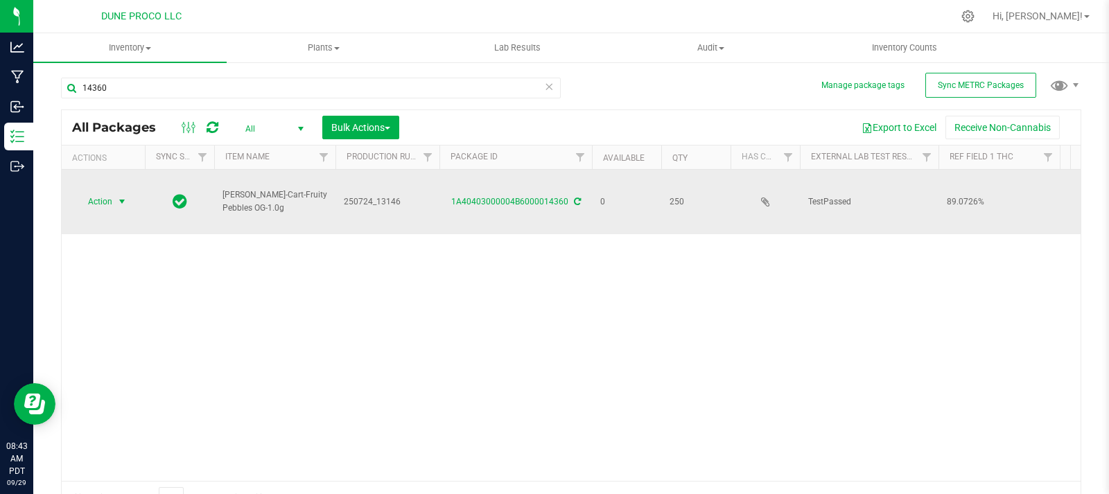
click at [103, 205] on span "Action" at bounding box center [94, 201] width 37 height 19
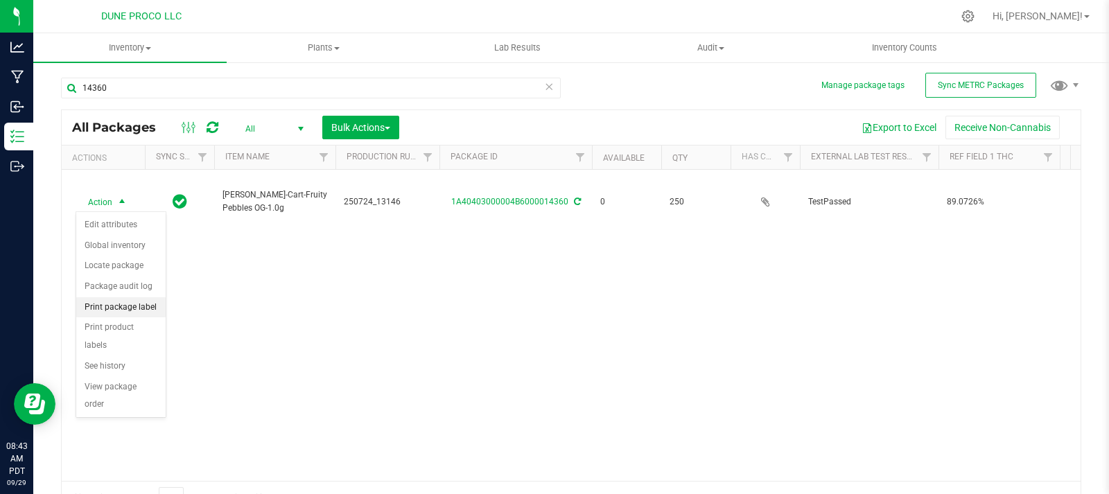
click at [134, 308] on li "Print package label" at bounding box center [120, 307] width 89 height 21
click at [134, 308] on body "Analytics Manufacturing Inbound Inventory Outbound 08:43 AM PDT [DATE] 09/29 DU…" at bounding box center [554, 247] width 1109 height 494
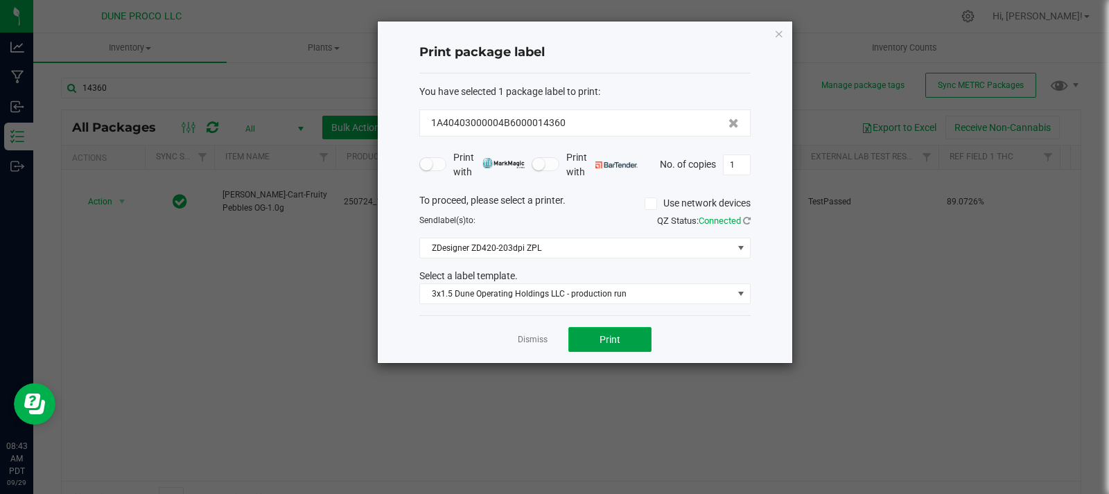
click at [642, 338] on button "Print" at bounding box center [609, 339] width 83 height 25
click at [782, 30] on icon "button" at bounding box center [779, 33] width 10 height 17
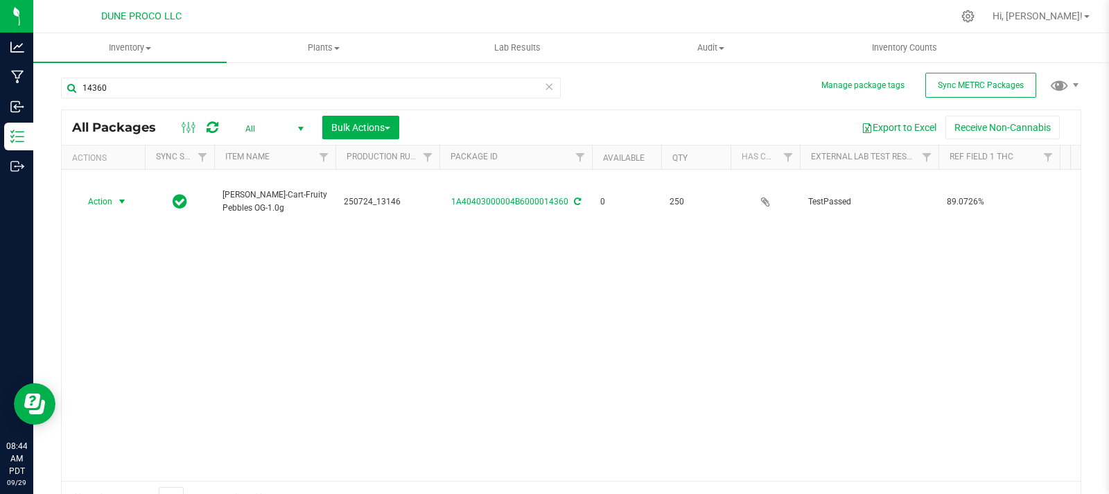
click at [209, 124] on icon at bounding box center [213, 128] width 12 height 14
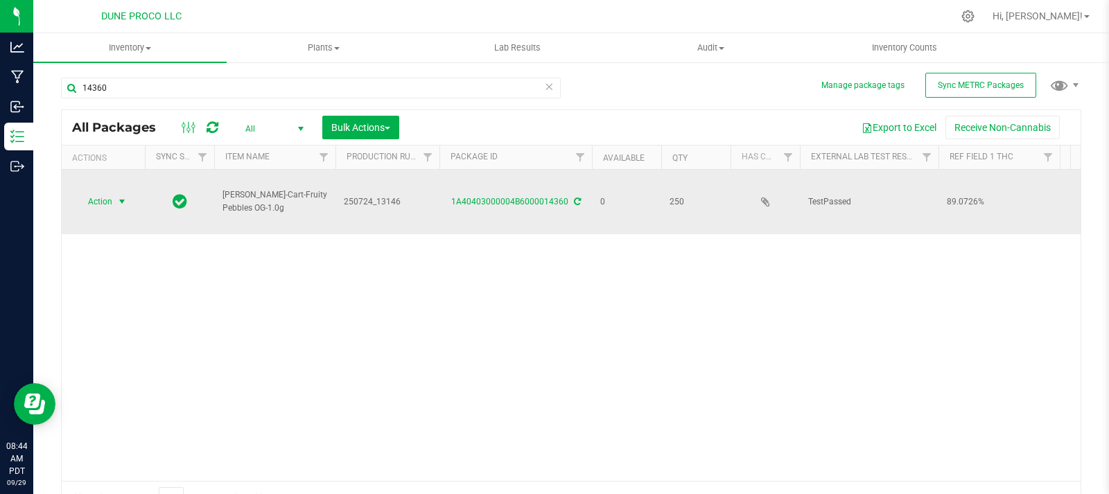
click at [108, 207] on span "Action" at bounding box center [94, 201] width 37 height 19
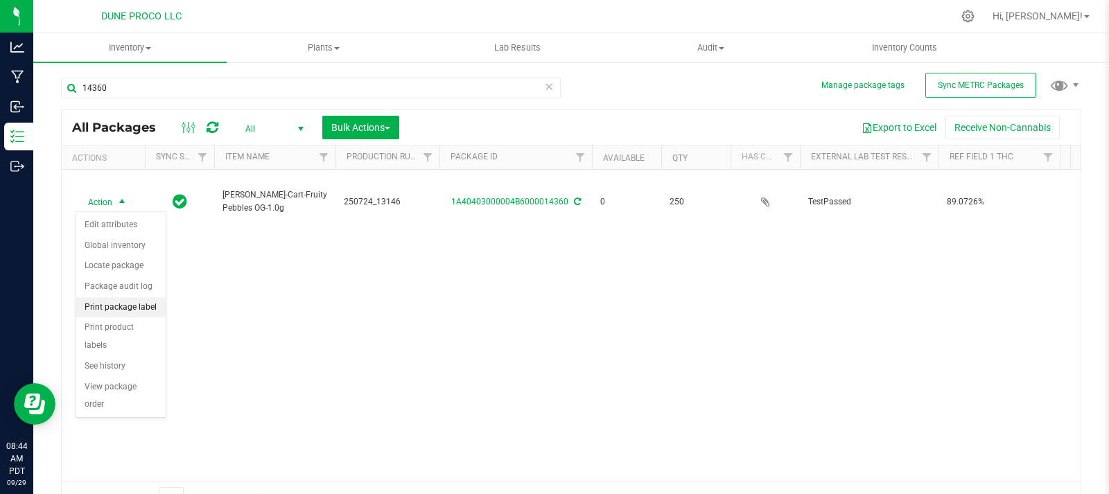
click at [150, 297] on li "Print package label" at bounding box center [120, 307] width 89 height 21
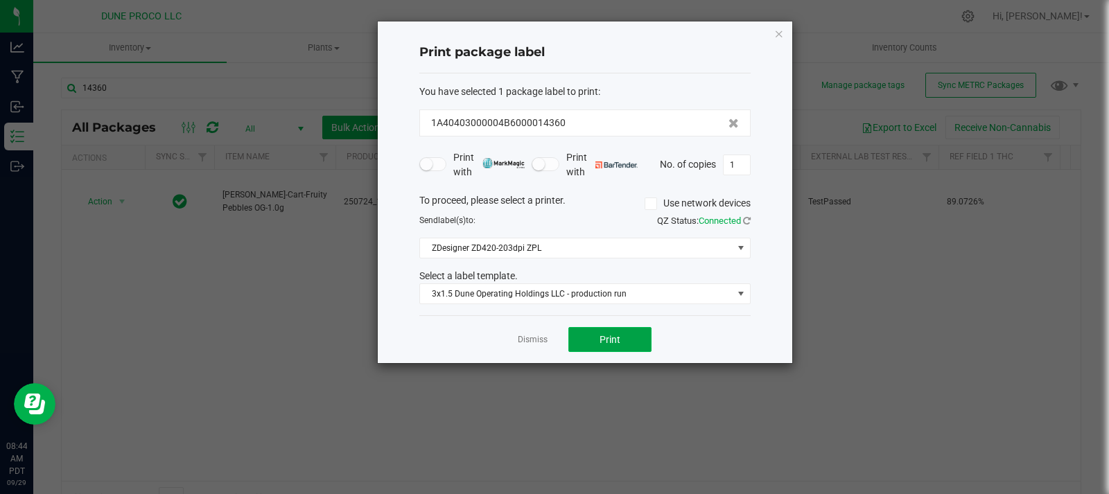
click at [629, 342] on button "Print" at bounding box center [609, 339] width 83 height 25
click at [778, 32] on icon "button" at bounding box center [779, 33] width 10 height 17
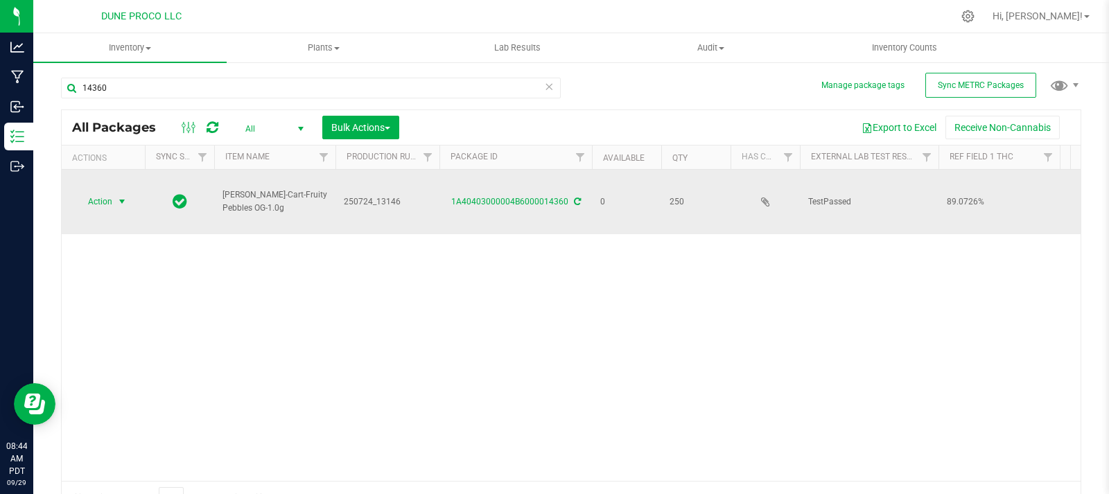
click at [107, 201] on span "Action" at bounding box center [94, 201] width 37 height 19
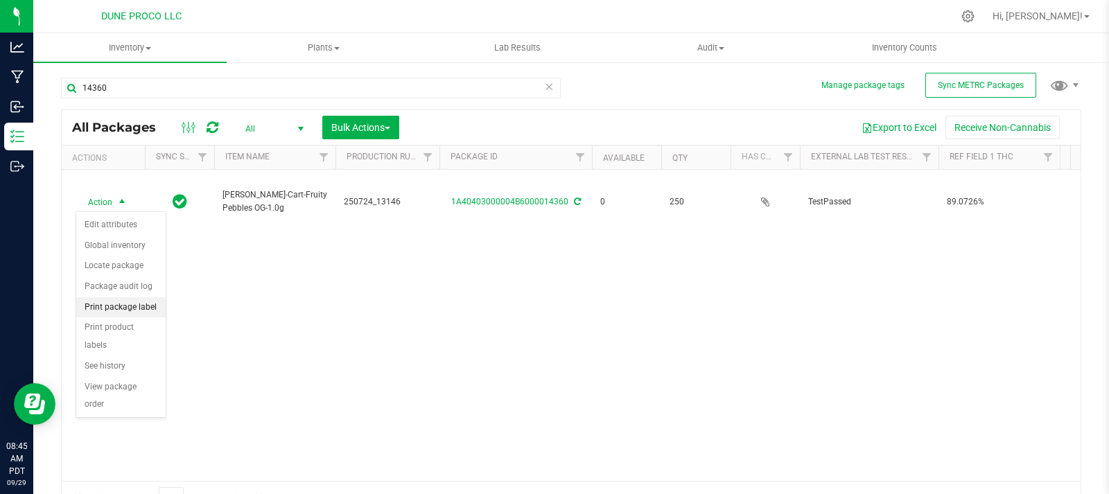
click at [130, 305] on li "Print package label" at bounding box center [120, 307] width 89 height 21
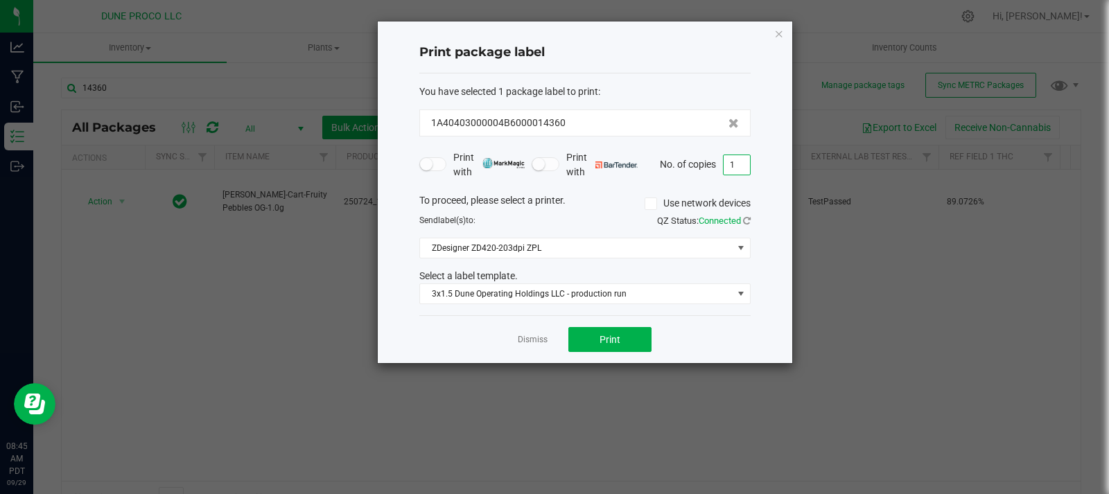
click at [732, 164] on input "1" at bounding box center [737, 164] width 26 height 19
type input "250"
click at [617, 340] on span "Print" at bounding box center [610, 339] width 21 height 11
